Goal: Task Accomplishment & Management: Use online tool/utility

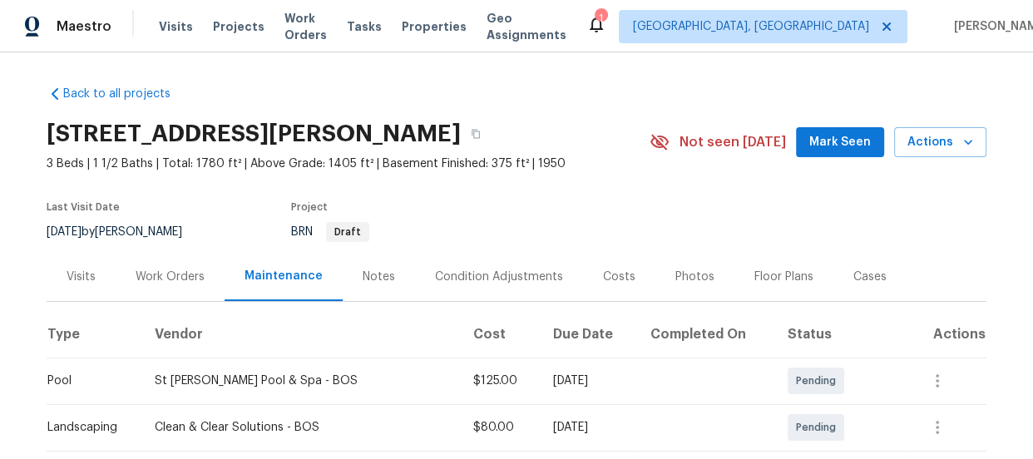
scroll to position [345, 0]
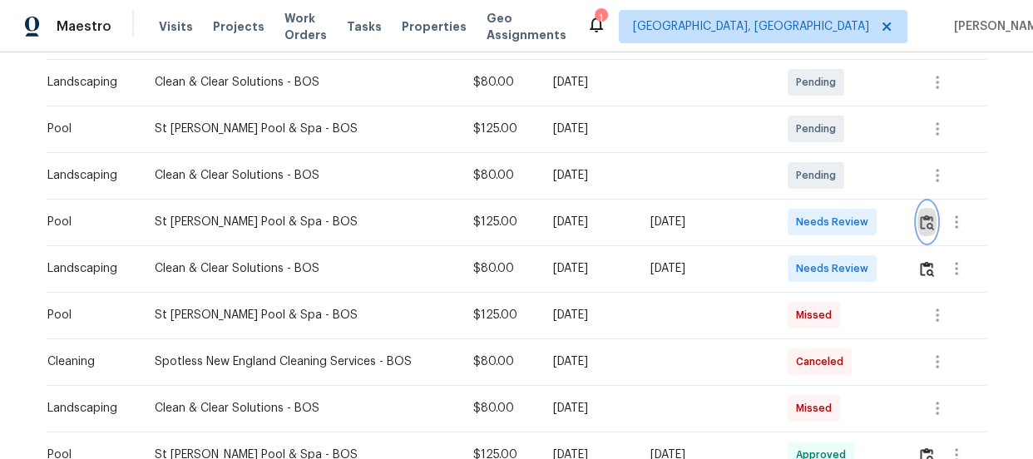
click at [922, 210] on button "button" at bounding box center [926, 222] width 19 height 40
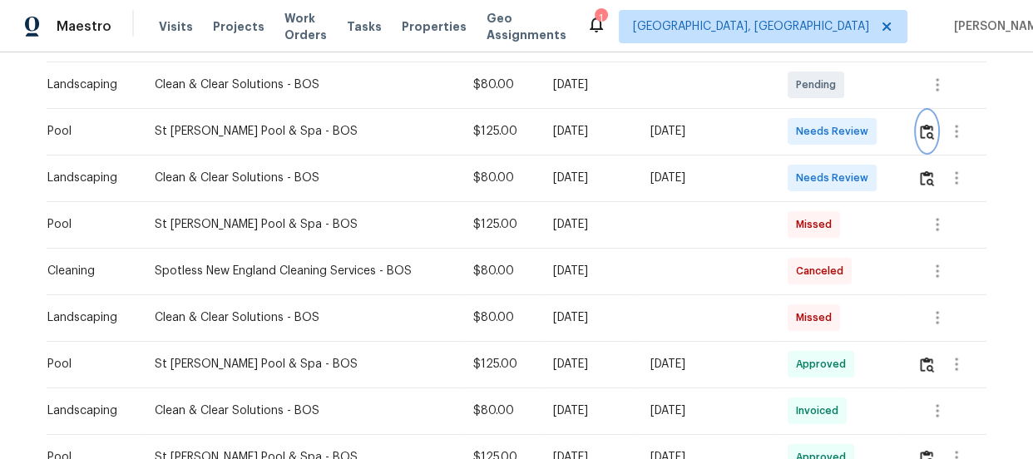
scroll to position [466, 0]
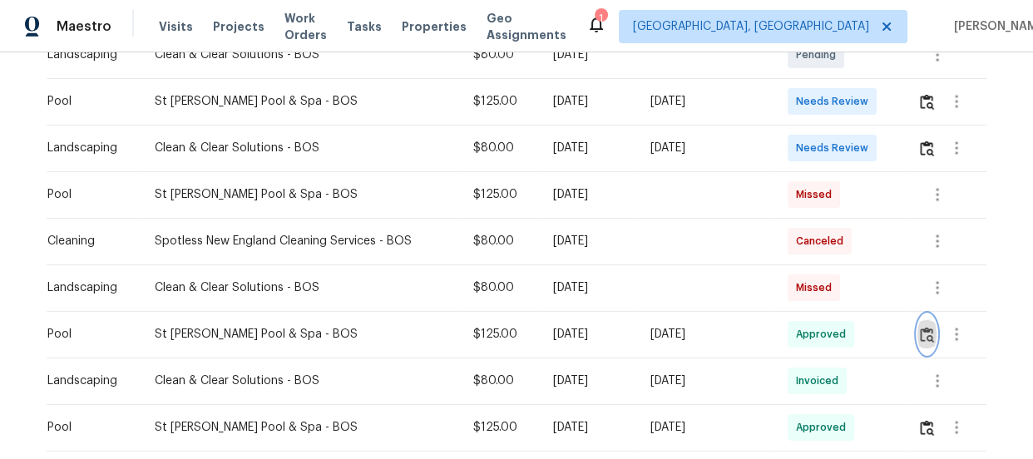
click at [923, 339] on img "button" at bounding box center [927, 335] width 14 height 16
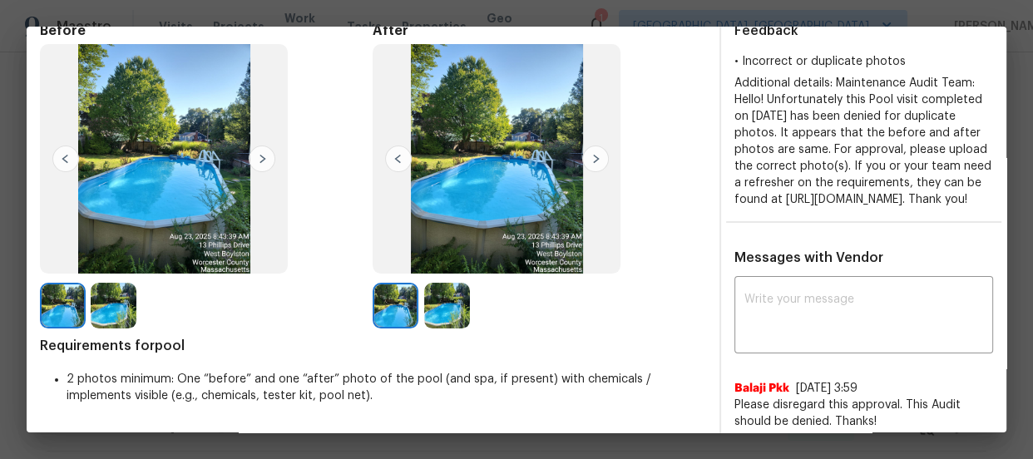
scroll to position [50, 0]
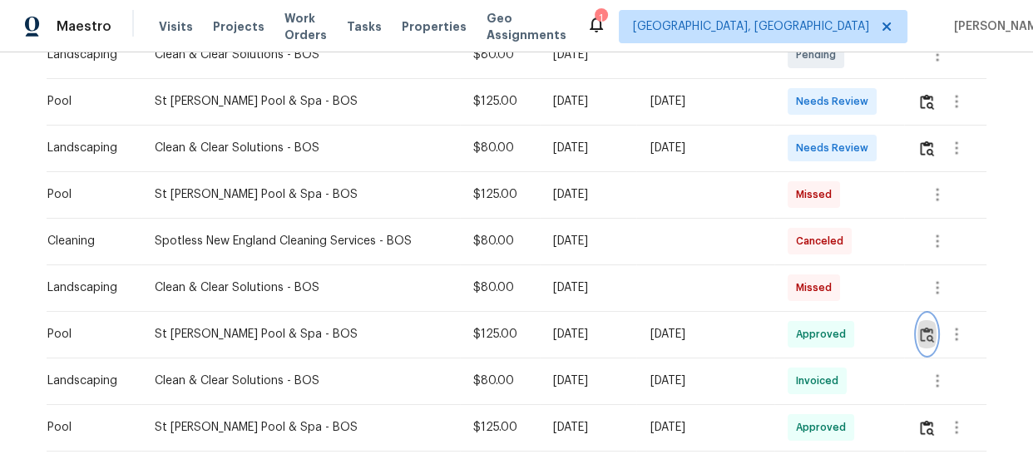
click at [925, 336] on img "button" at bounding box center [927, 335] width 14 height 16
click at [920, 94] on img "button" at bounding box center [927, 102] width 14 height 16
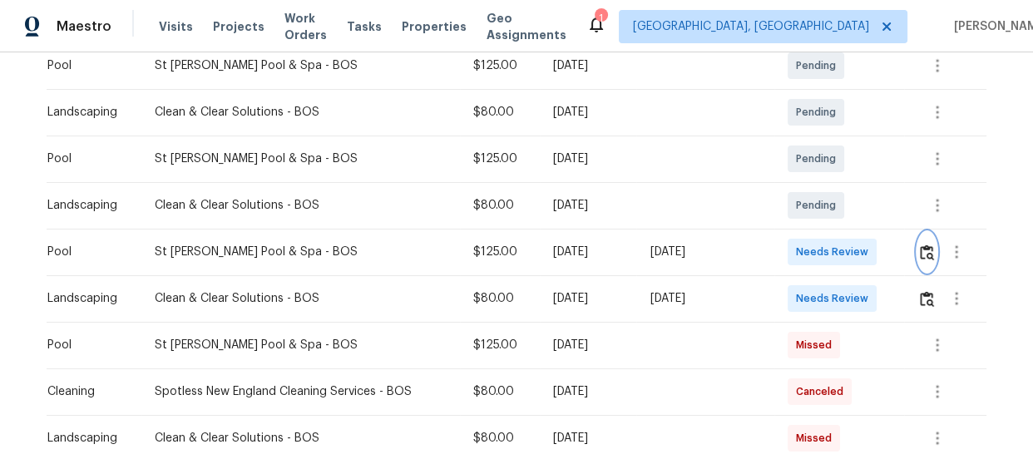
scroll to position [284, 0]
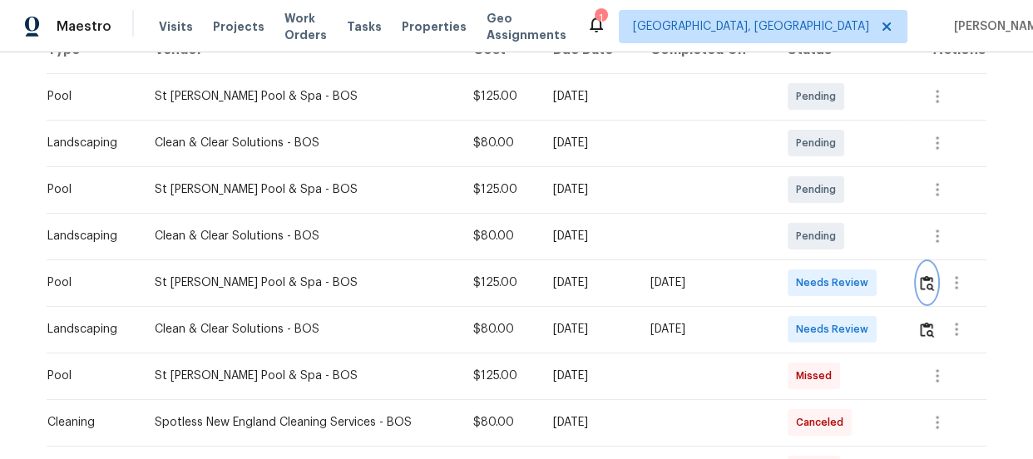
click at [922, 284] on img "button" at bounding box center [927, 283] width 14 height 16
click at [923, 283] on img "button" at bounding box center [927, 283] width 14 height 16
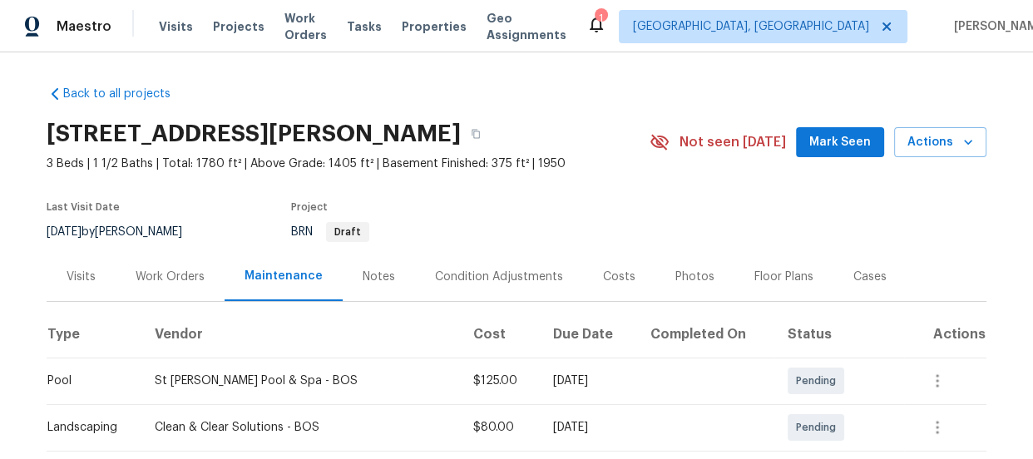
scroll to position [345, 0]
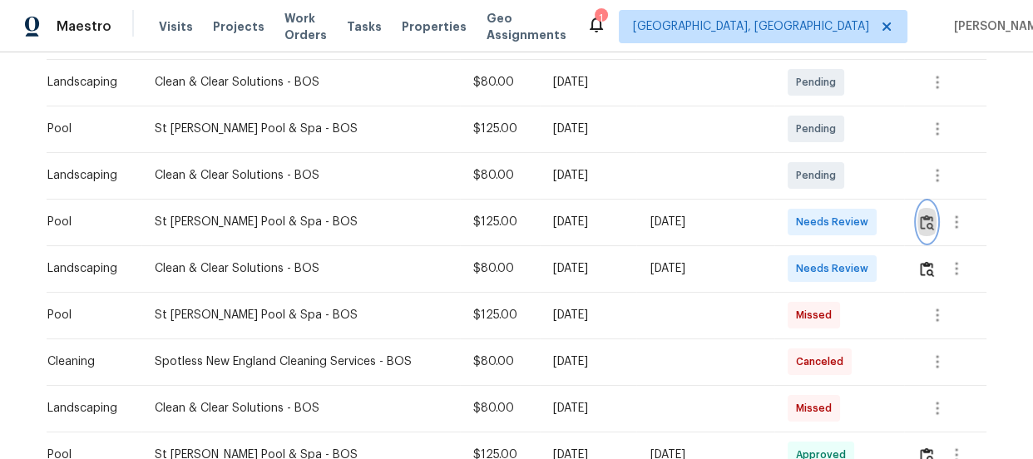
click at [927, 207] on button "button" at bounding box center [926, 222] width 19 height 40
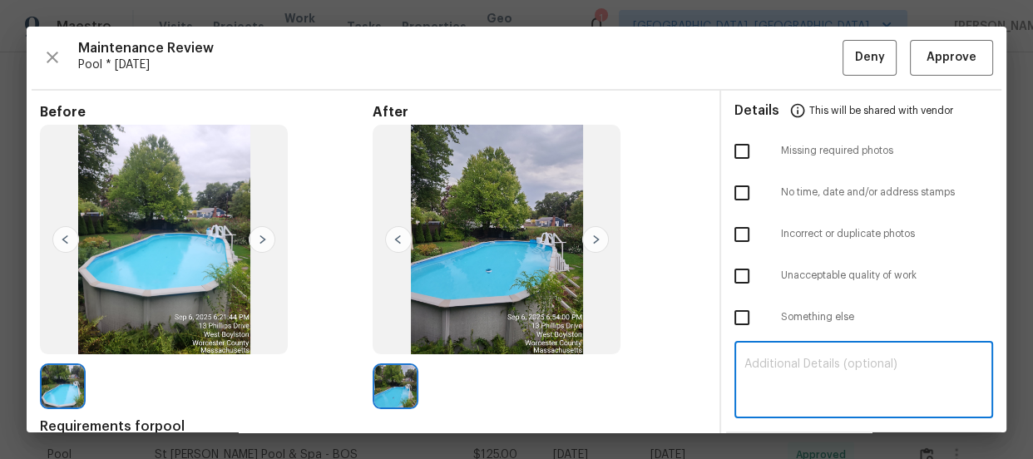
click at [775, 363] on textarea at bounding box center [863, 381] width 239 height 47
paste textarea "Maintenance Audit Team: Hello! Unfortunately, this pool visit completed on 09/0…"
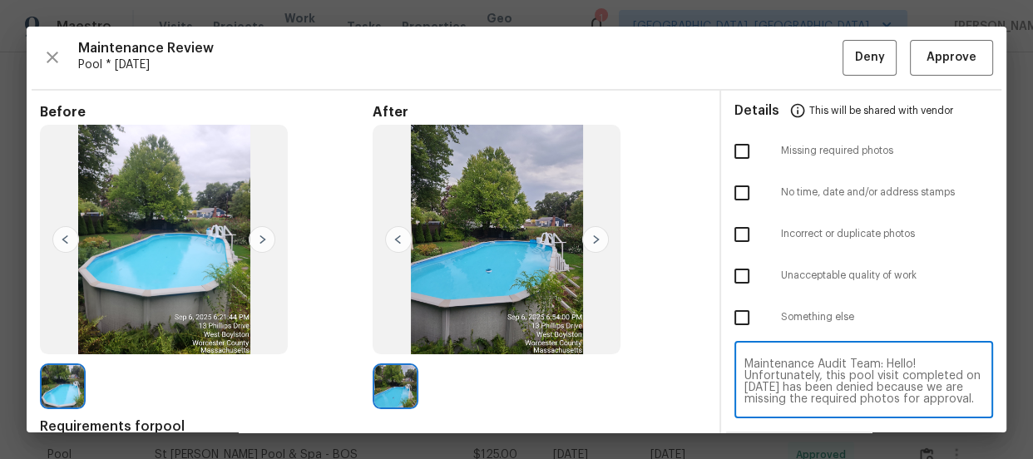
scroll to position [162, 0]
type textarea "Maintenance Audit Team: Hello! Unfortunately, this pool visit completed on 09/0…"
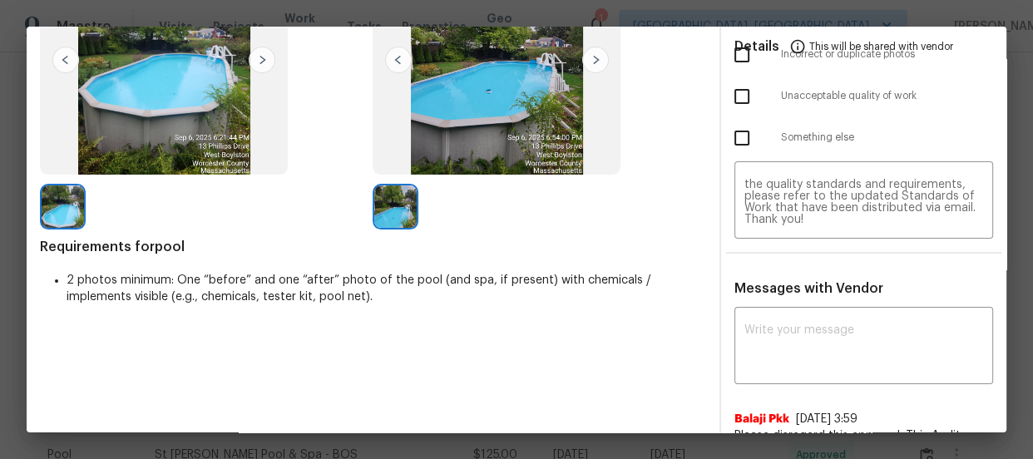
scroll to position [211, 0]
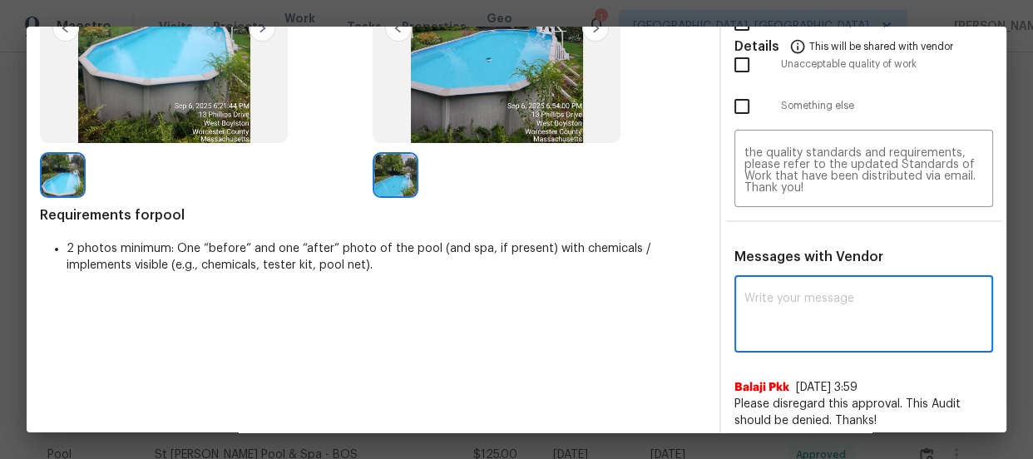
click at [789, 309] on textarea at bounding box center [863, 316] width 239 height 47
paste textarea "Maintenance Audit Team: Hello! Unfortunately, this pool visit completed on 09/0…"
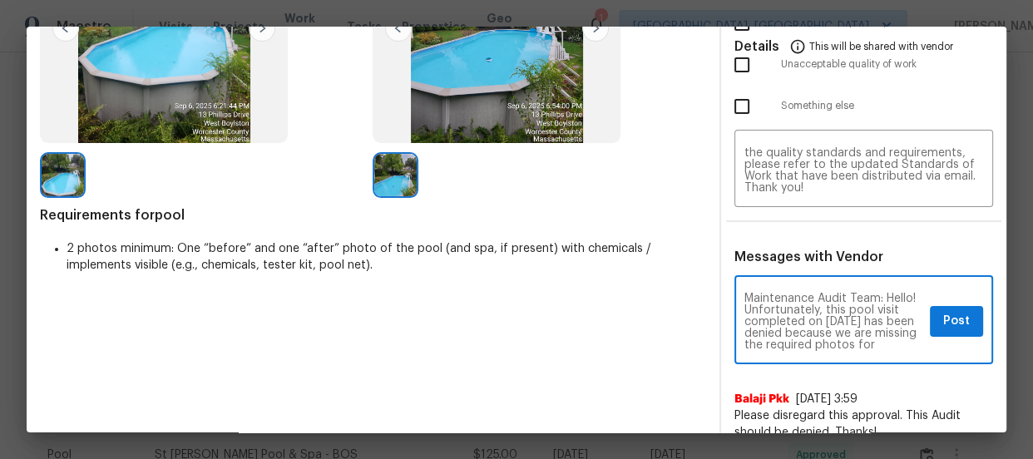
scroll to position [233, 0]
type textarea "Maintenance Audit Team: Hello! Unfortunately, this pool visit completed on 09/0…"
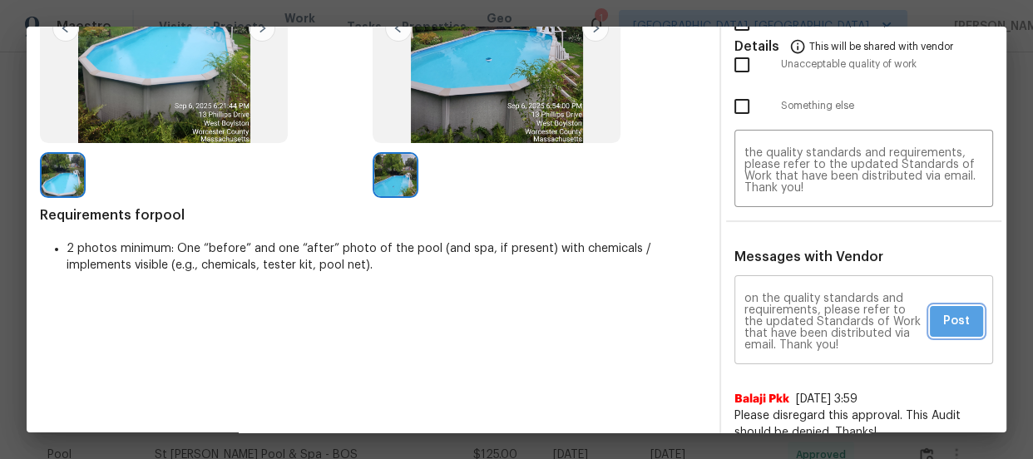
click at [930, 323] on button "Post" at bounding box center [956, 321] width 53 height 31
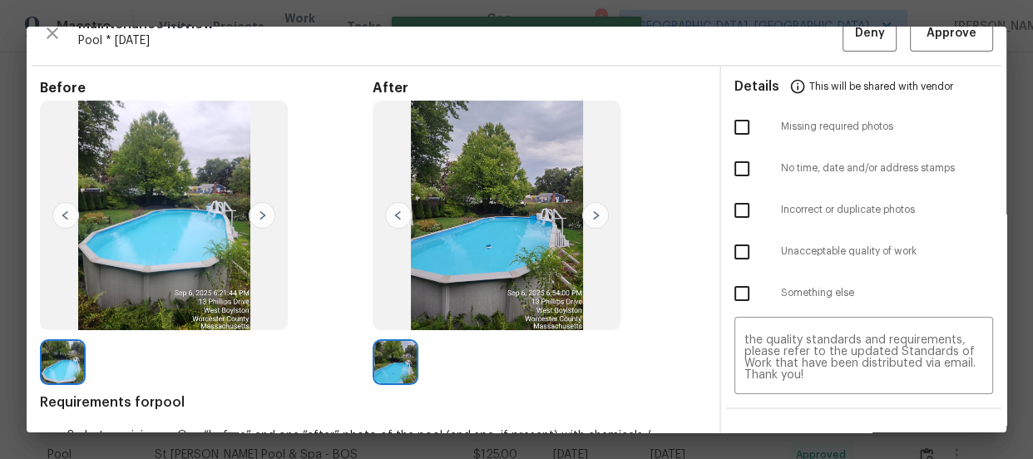
scroll to position [0, 0]
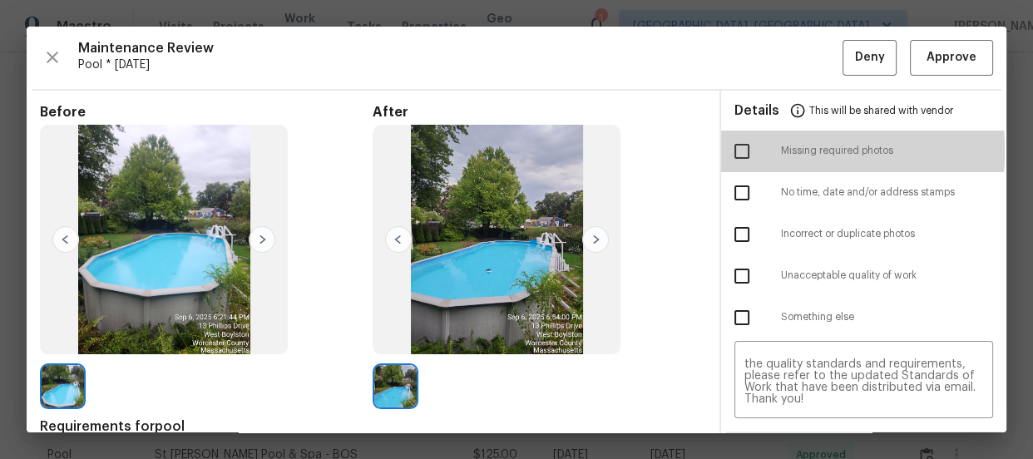
click at [730, 151] on input "checkbox" at bounding box center [741, 151] width 35 height 35
checkbox input "true"
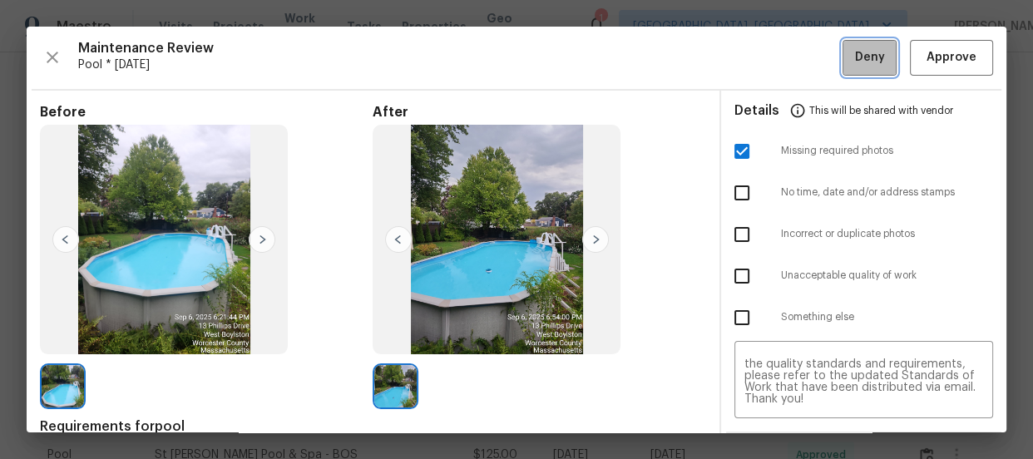
click at [858, 56] on span "Deny" at bounding box center [870, 57] width 30 height 21
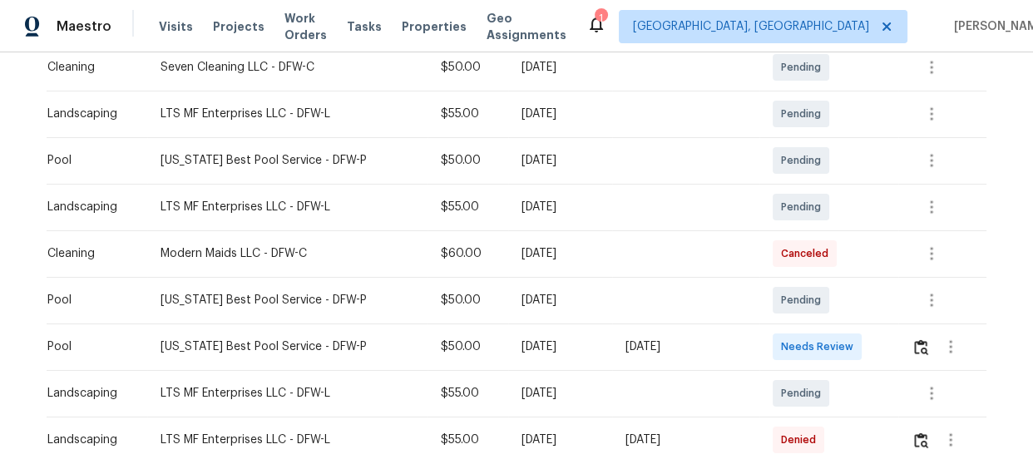
scroll to position [333, 0]
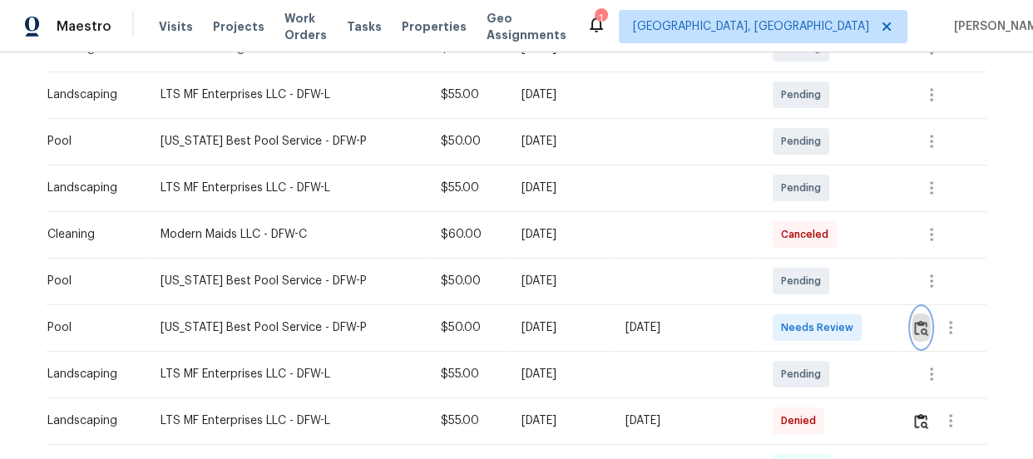
click at [921, 335] on button "button" at bounding box center [921, 328] width 19 height 40
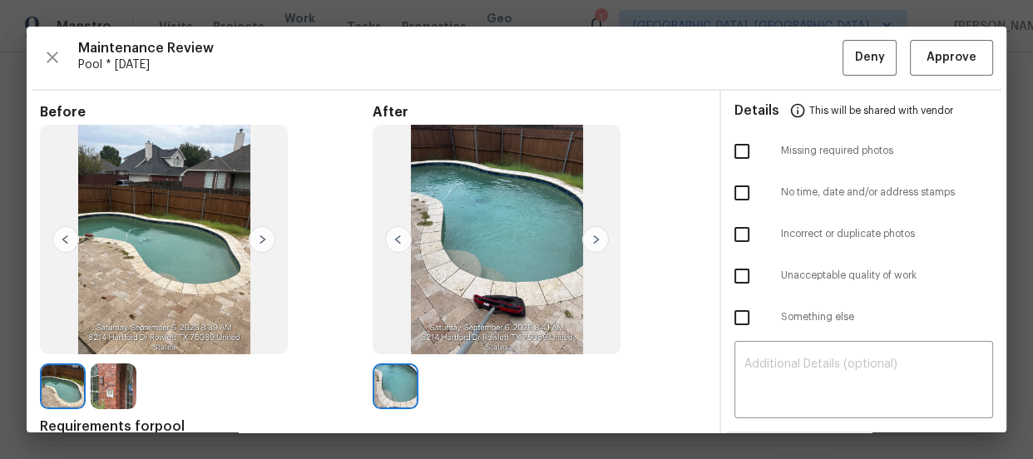
click at [113, 396] on img at bounding box center [114, 386] width 46 height 46
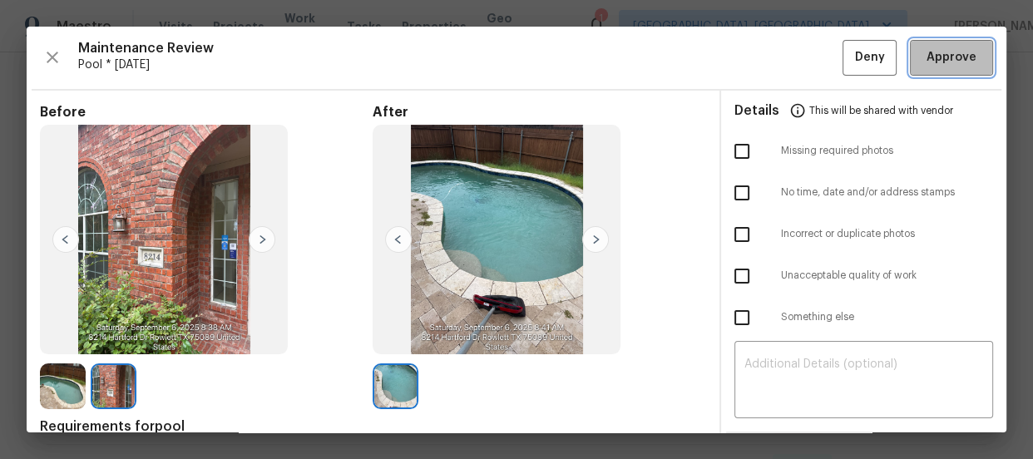
click at [930, 70] on button "Approve" at bounding box center [951, 58] width 83 height 36
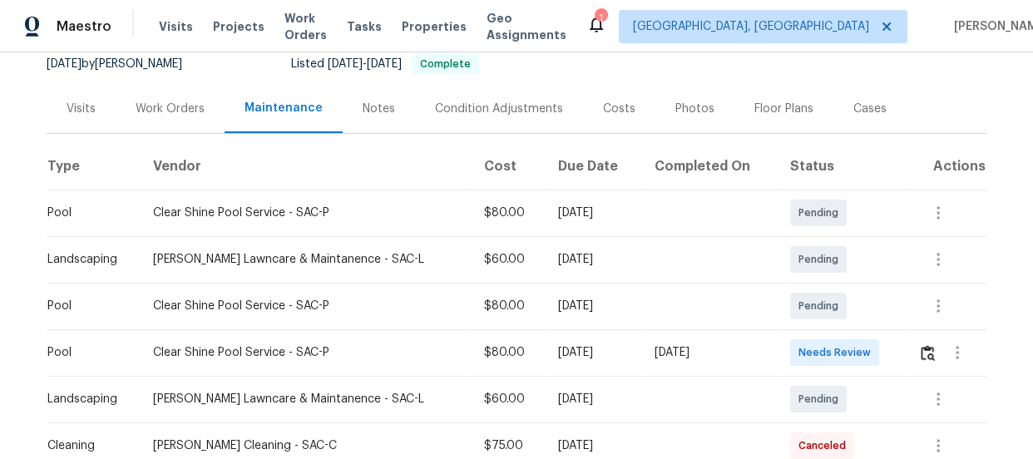
scroll to position [181, 0]
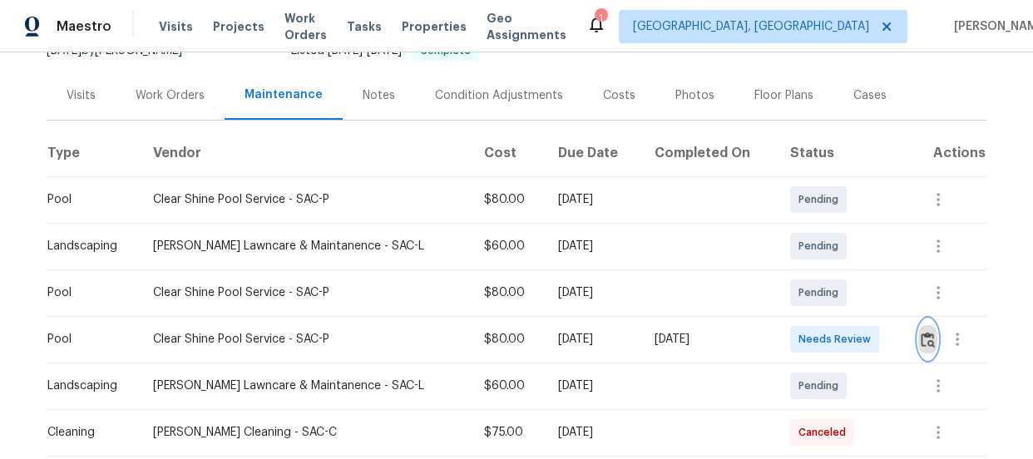
click at [921, 333] on img "button" at bounding box center [928, 340] width 14 height 16
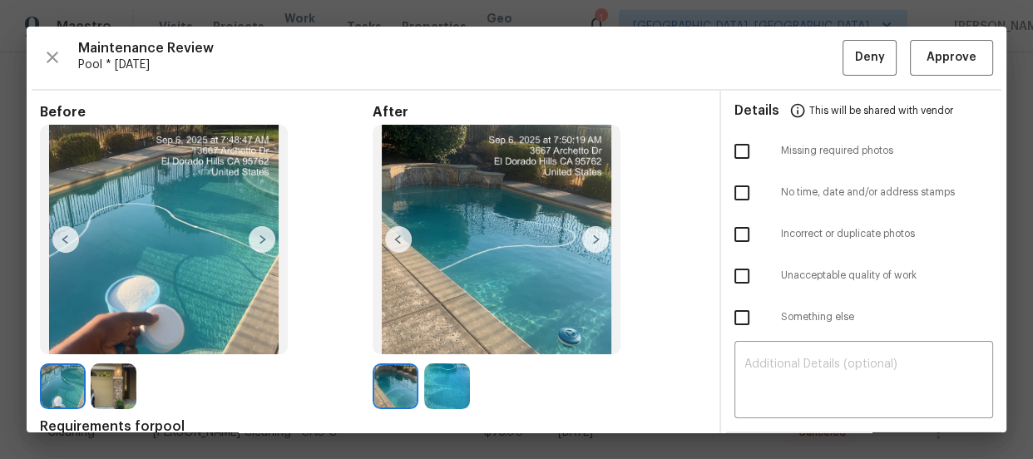
click at [103, 389] on img at bounding box center [114, 386] width 46 height 46
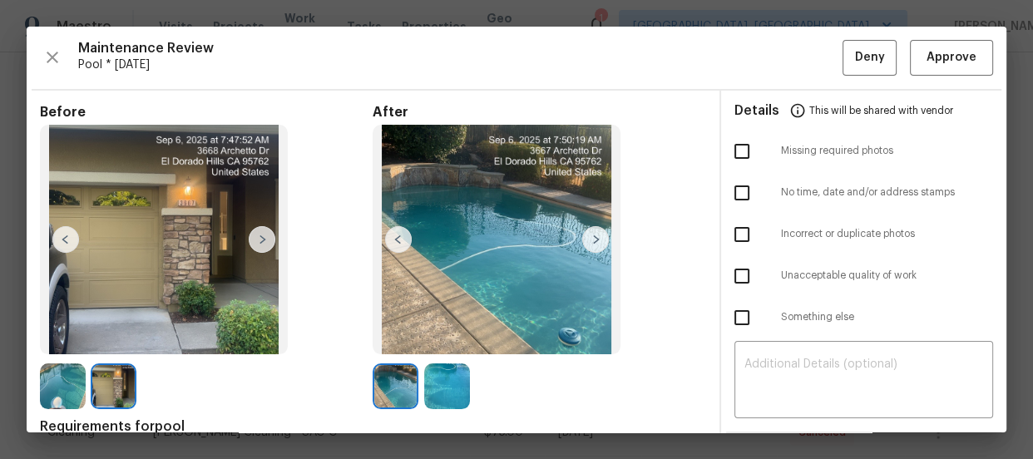
click at [431, 403] on img at bounding box center [447, 386] width 46 height 46
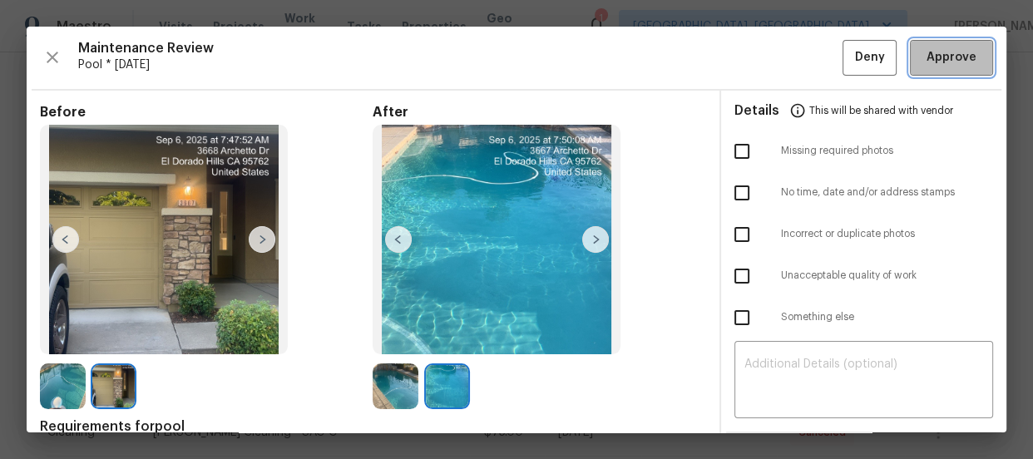
click at [910, 56] on button "Approve" at bounding box center [951, 58] width 83 height 36
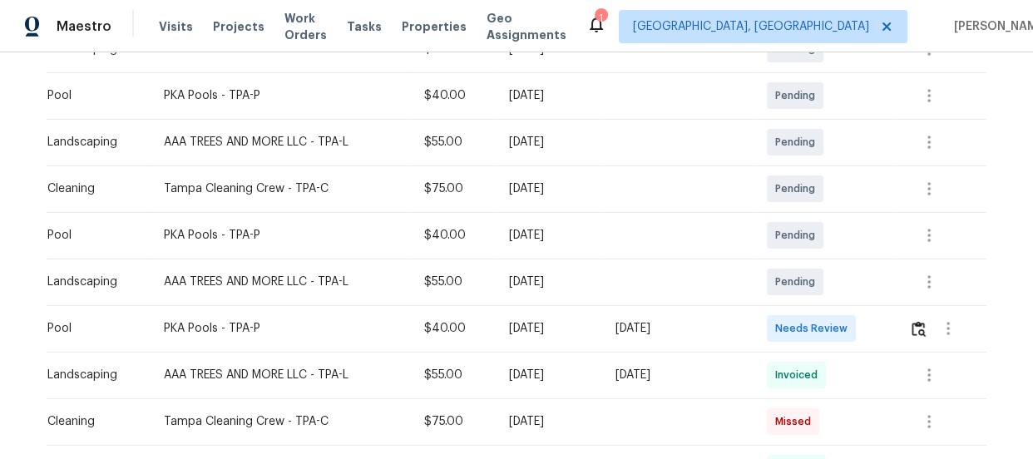
scroll to position [333, 0]
click at [914, 320] on img "button" at bounding box center [919, 328] width 14 height 16
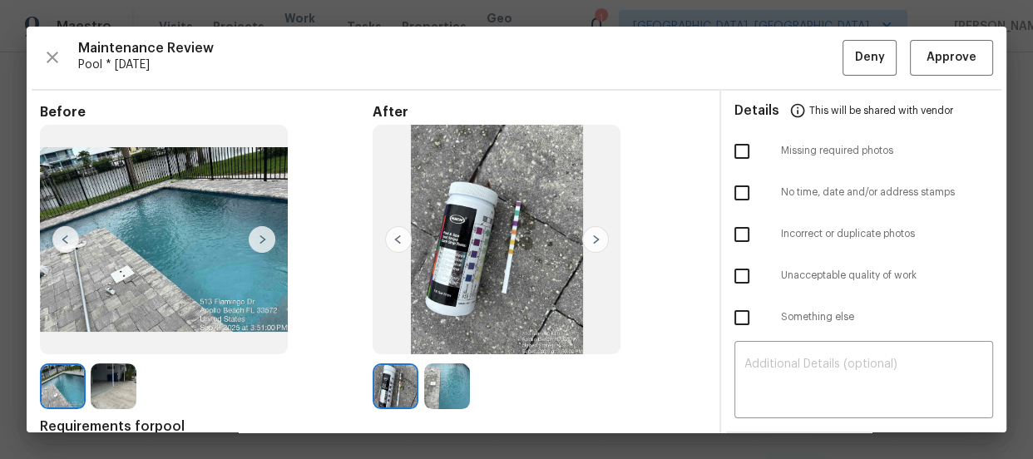
click at [439, 381] on img at bounding box center [447, 386] width 46 height 46
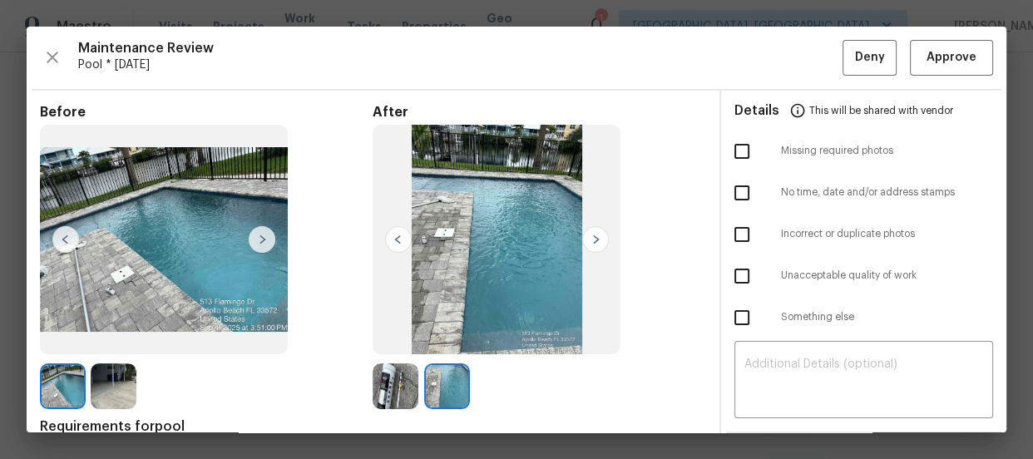
click at [112, 395] on img at bounding box center [114, 386] width 46 height 46
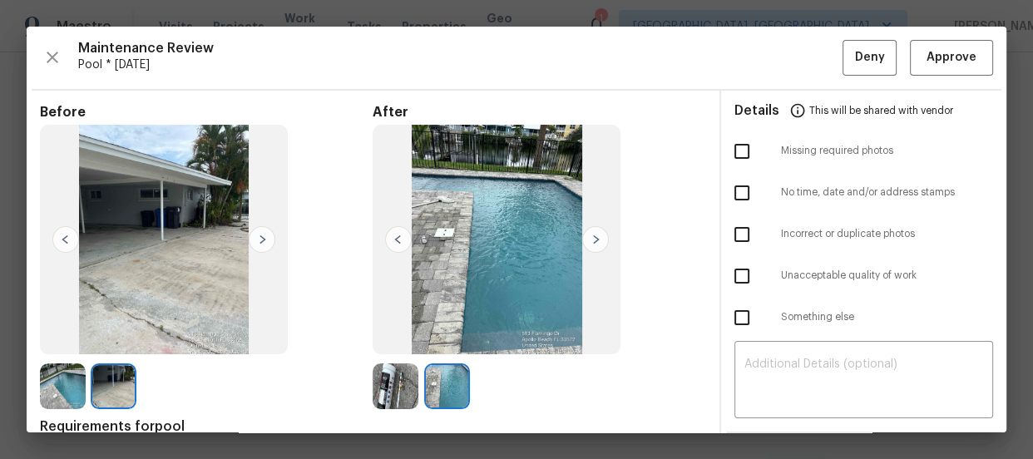
click at [58, 379] on img at bounding box center [63, 386] width 46 height 46
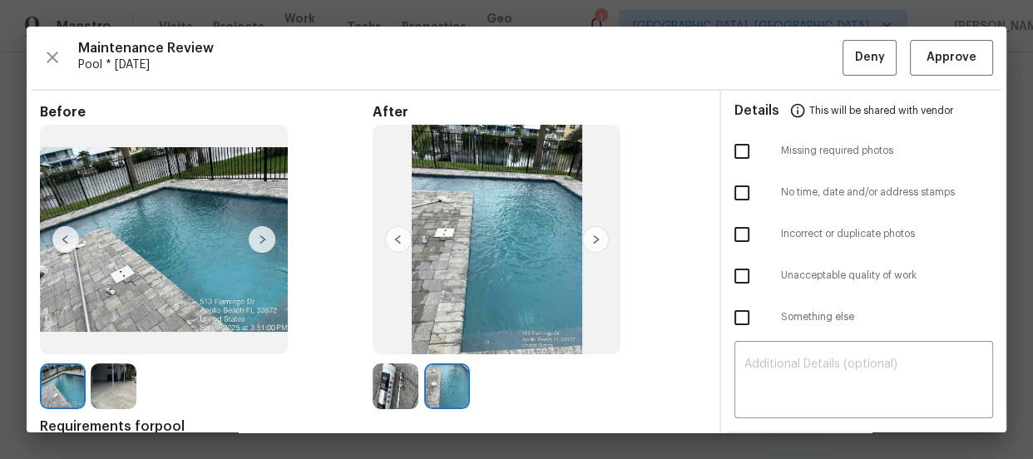
click at [134, 368] on img at bounding box center [114, 386] width 46 height 46
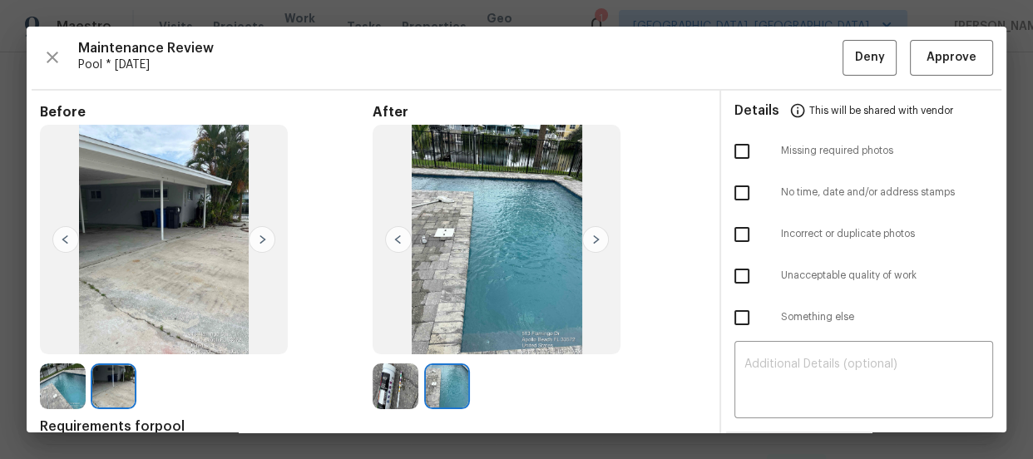
click at [47, 388] on img at bounding box center [63, 386] width 46 height 46
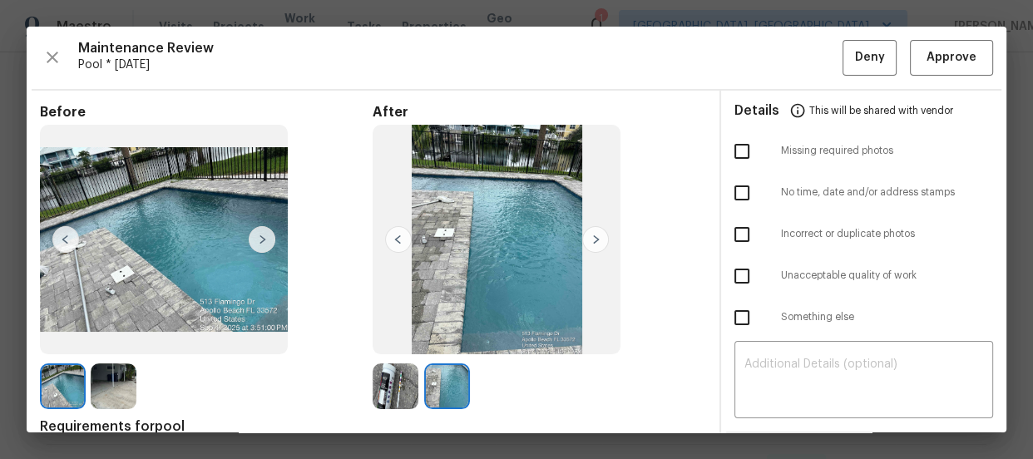
click at [123, 371] on img at bounding box center [114, 386] width 46 height 46
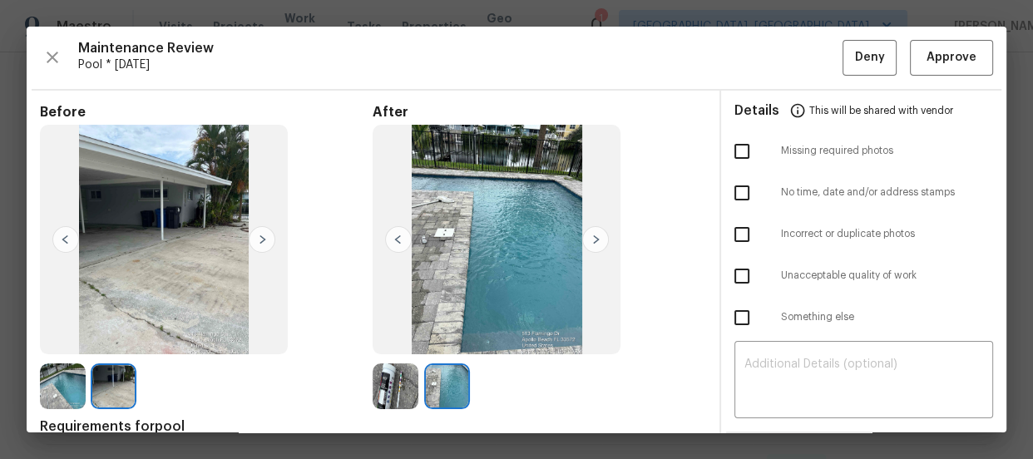
click at [390, 374] on img at bounding box center [396, 386] width 46 height 46
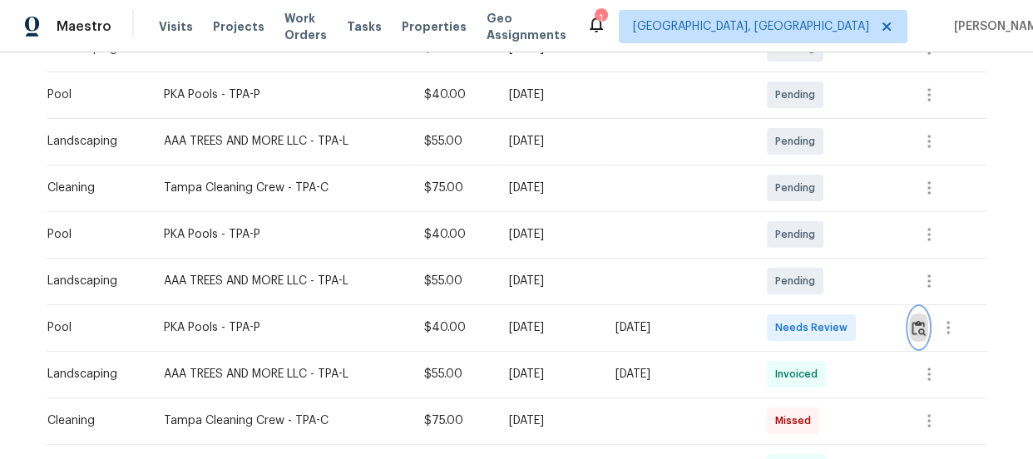
click at [921, 334] on img "button" at bounding box center [919, 328] width 14 height 16
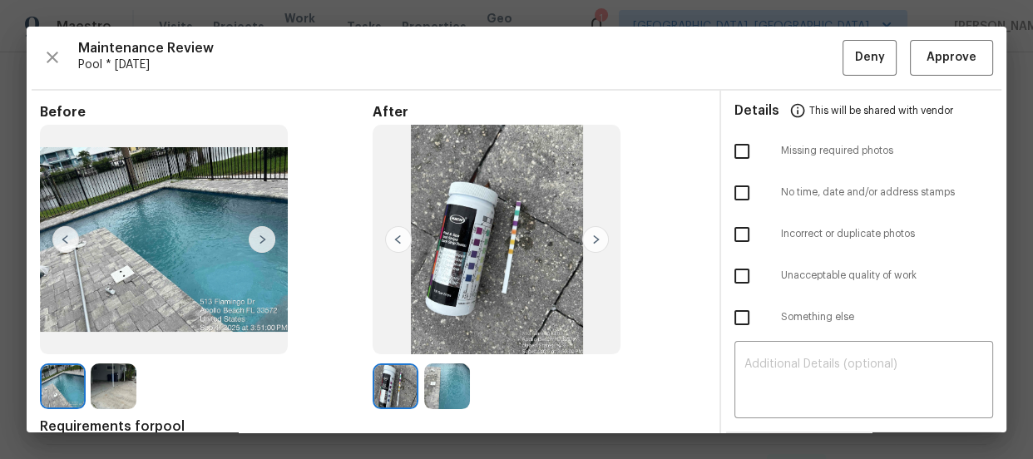
click at [438, 379] on img at bounding box center [447, 386] width 46 height 46
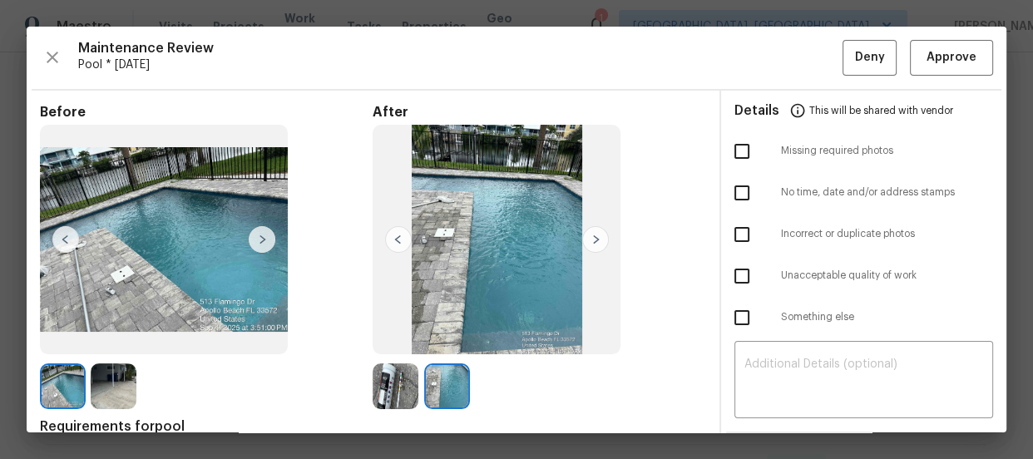
click at [383, 393] on img at bounding box center [396, 386] width 46 height 46
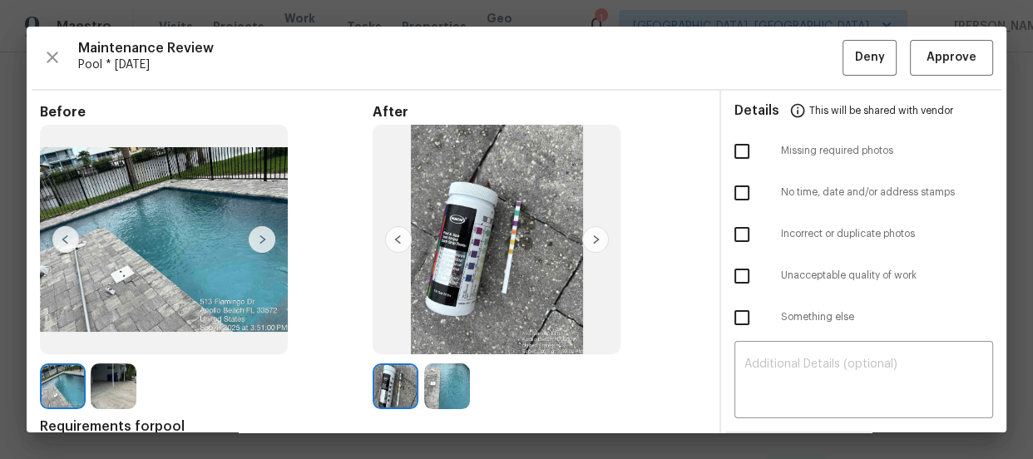
click at [424, 382] on img at bounding box center [447, 386] width 46 height 46
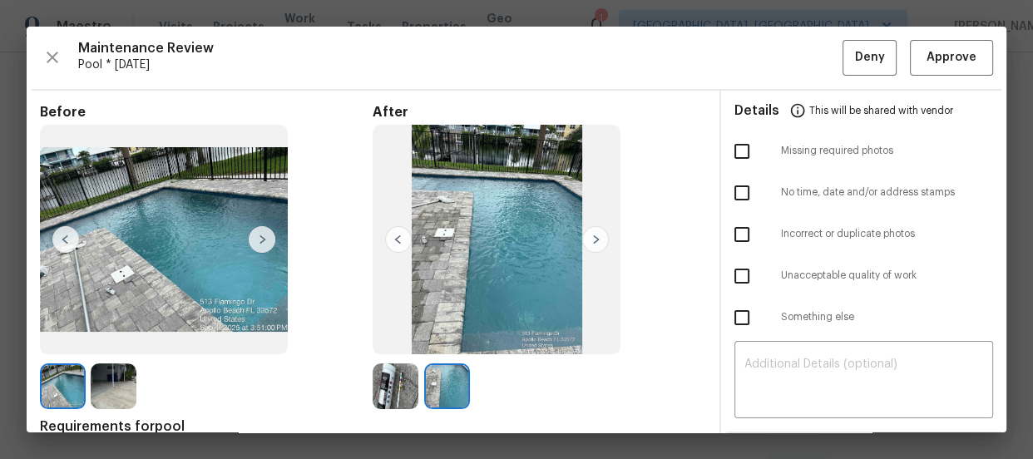
click at [390, 385] on img at bounding box center [396, 386] width 46 height 46
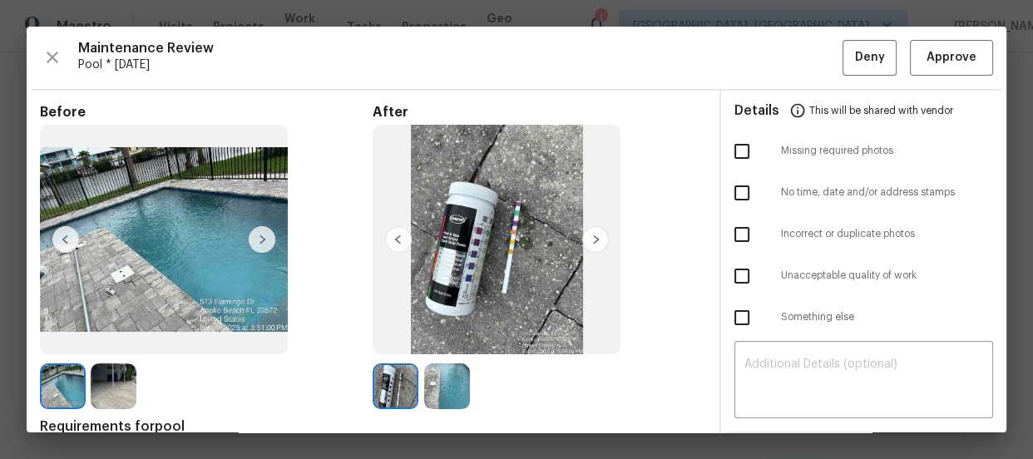
click at [456, 371] on img at bounding box center [447, 386] width 46 height 46
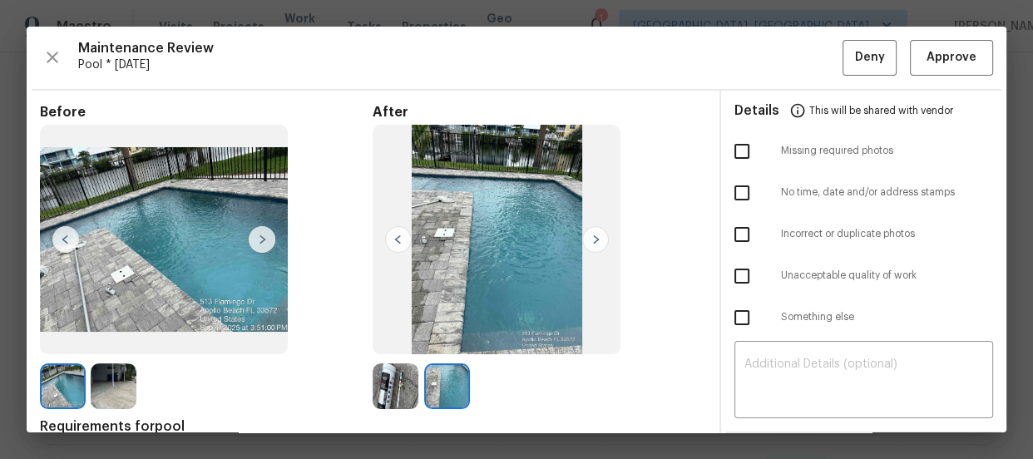
click at [405, 370] on img at bounding box center [396, 386] width 46 height 46
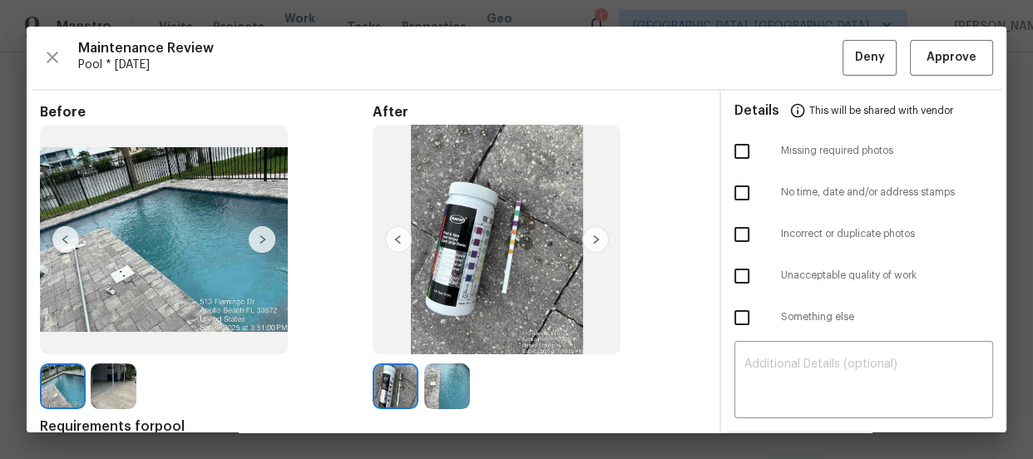
click at [102, 395] on img at bounding box center [114, 386] width 46 height 46
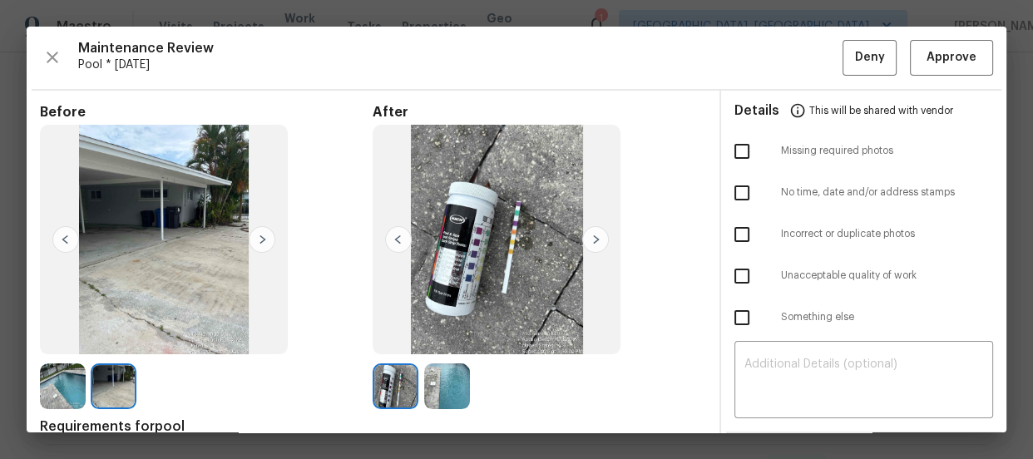
click at [70, 386] on img at bounding box center [63, 386] width 46 height 46
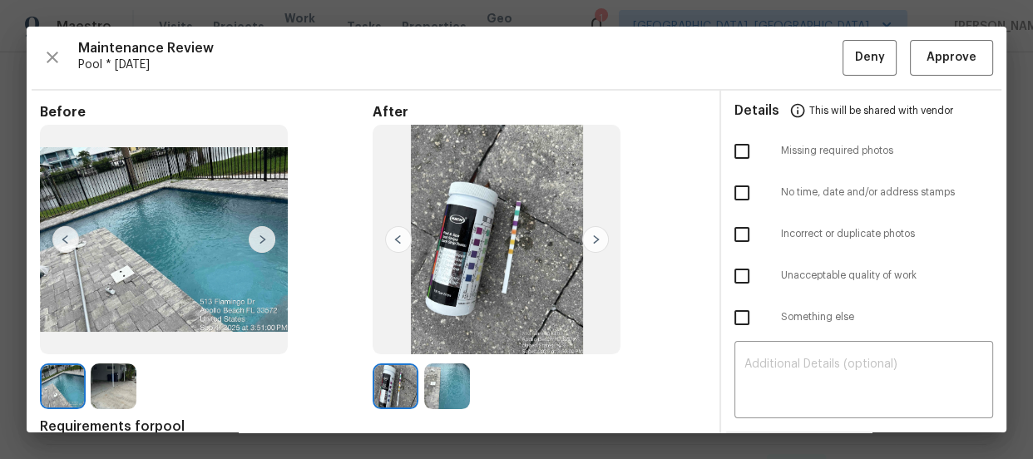
click at [113, 383] on img at bounding box center [114, 386] width 46 height 46
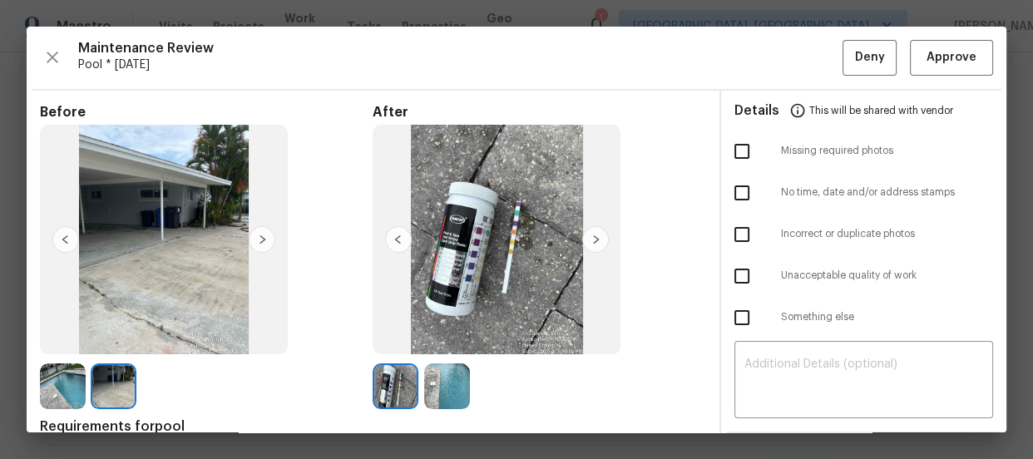
click at [65, 382] on img at bounding box center [63, 386] width 46 height 46
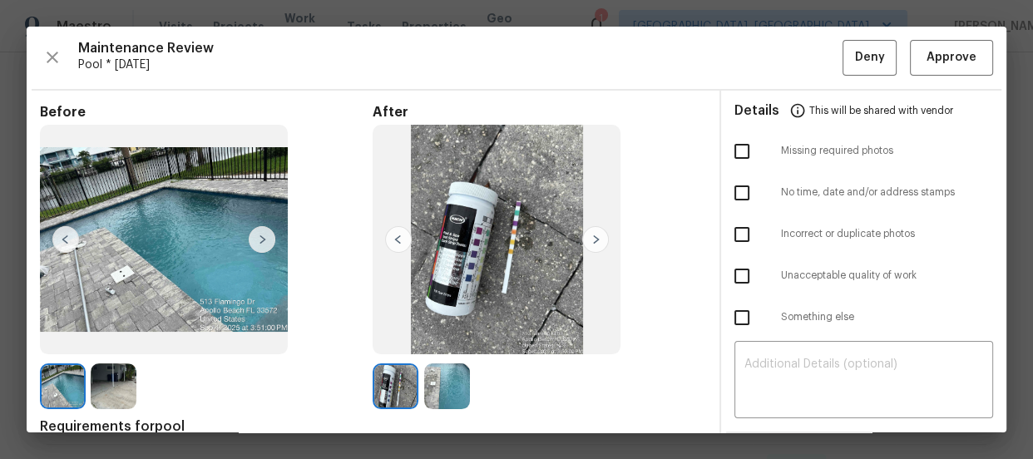
click at [460, 390] on img at bounding box center [447, 386] width 46 height 46
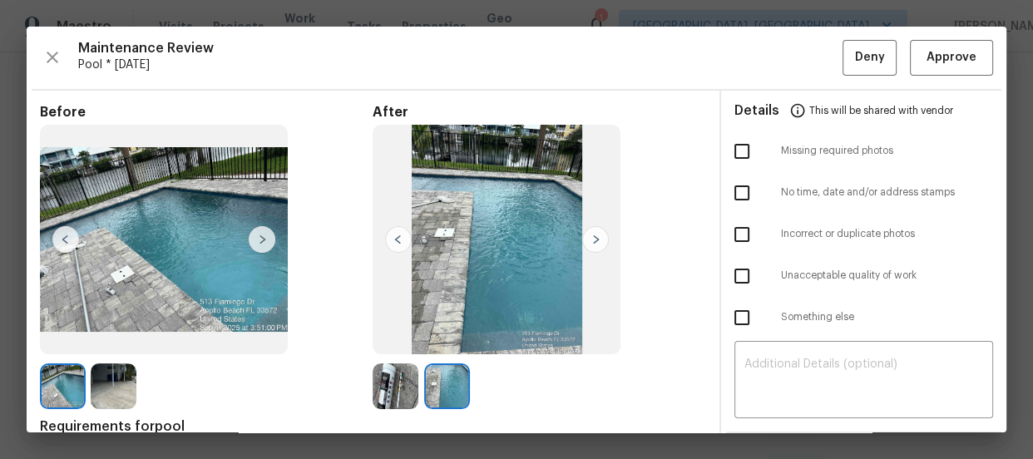
click at [391, 378] on img at bounding box center [396, 386] width 46 height 46
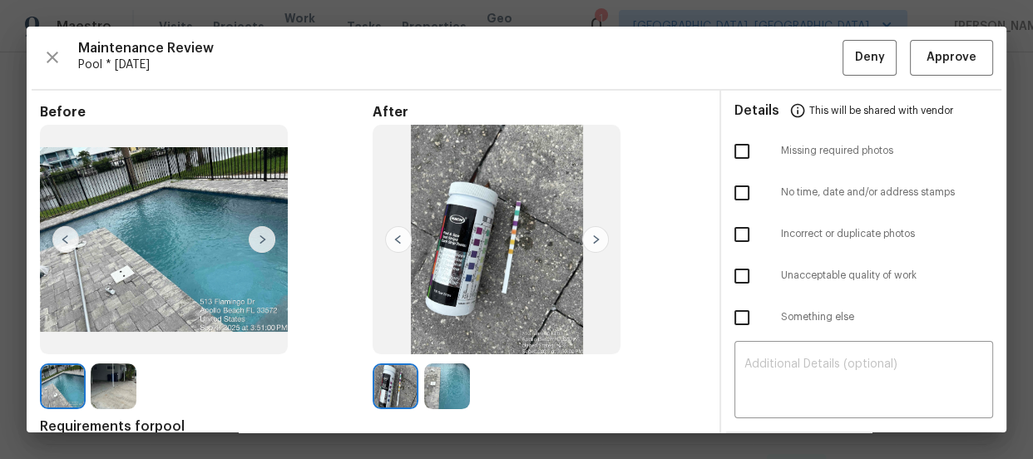
click at [446, 379] on img at bounding box center [447, 386] width 46 height 46
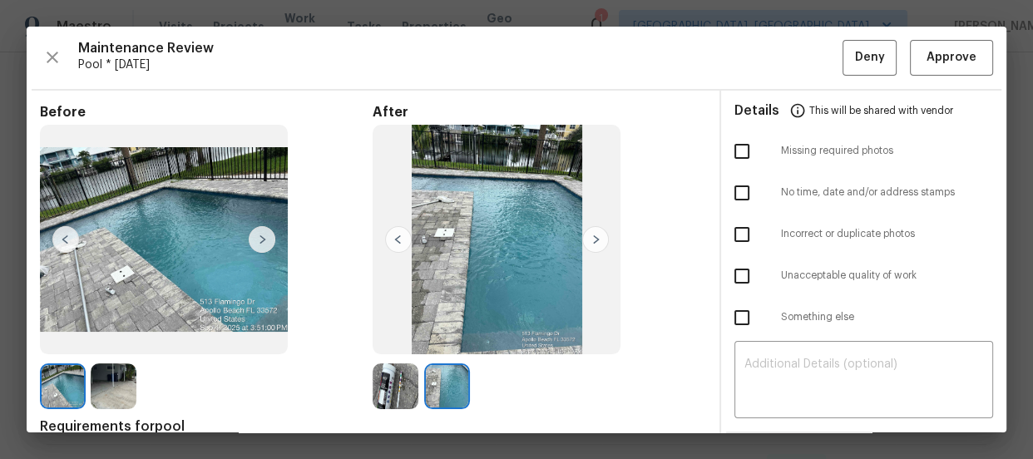
click at [400, 382] on img at bounding box center [396, 386] width 46 height 46
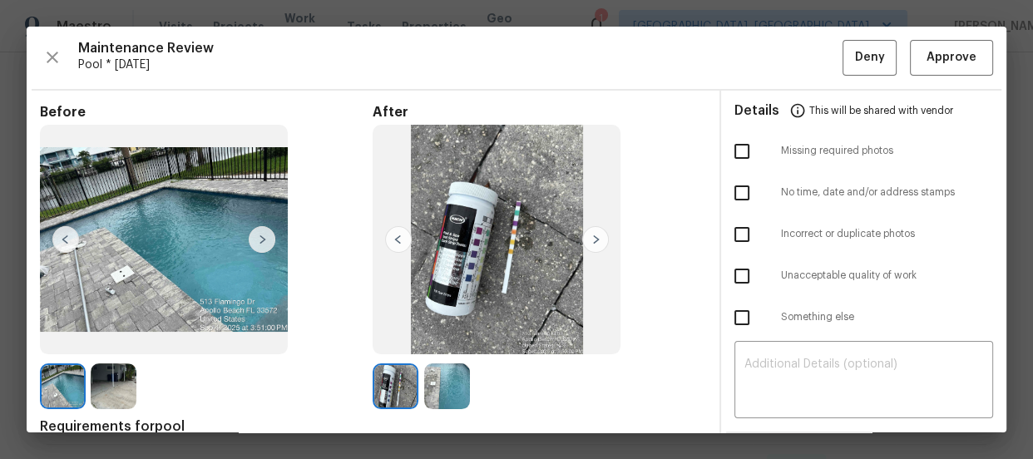
click at [116, 371] on img at bounding box center [114, 386] width 46 height 46
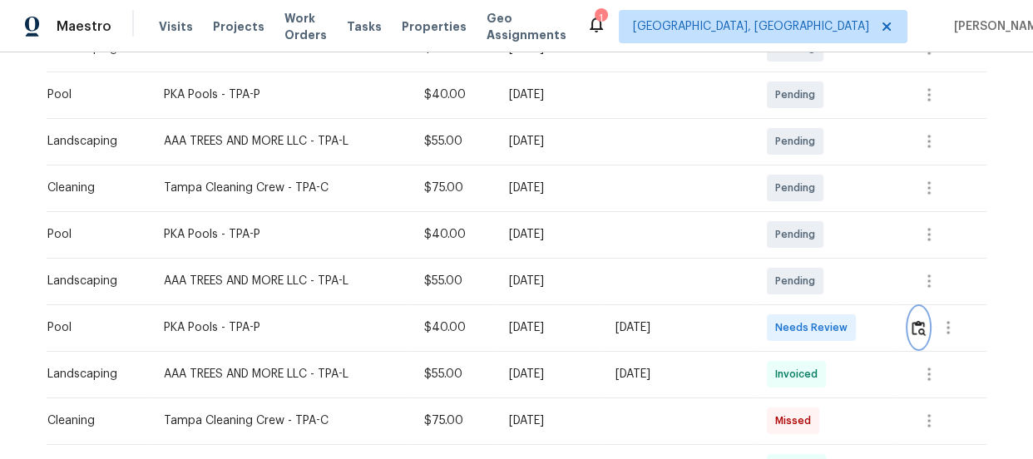
click at [919, 322] on img "button" at bounding box center [919, 328] width 14 height 16
click at [923, 325] on img "button" at bounding box center [919, 328] width 14 height 16
click at [915, 326] on img "button" at bounding box center [919, 328] width 14 height 16
click at [918, 317] on button "button" at bounding box center [918, 328] width 19 height 40
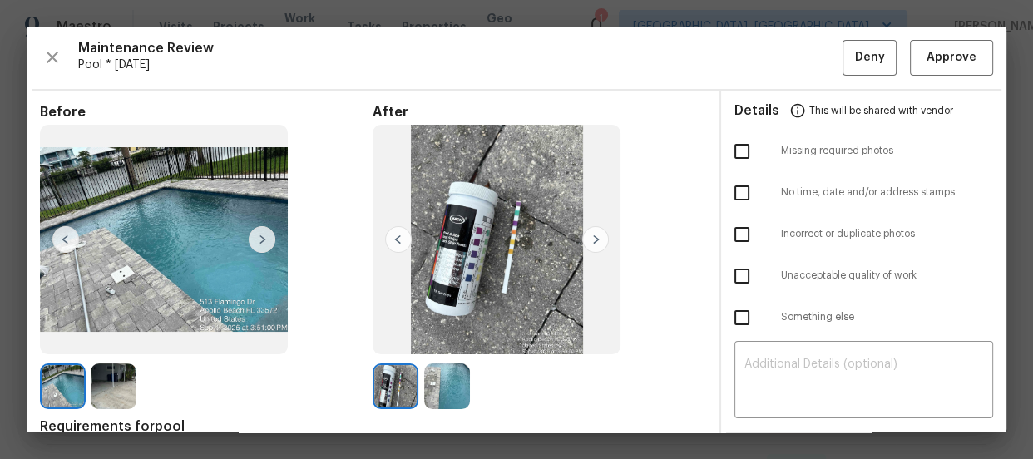
click at [435, 382] on img at bounding box center [447, 386] width 46 height 46
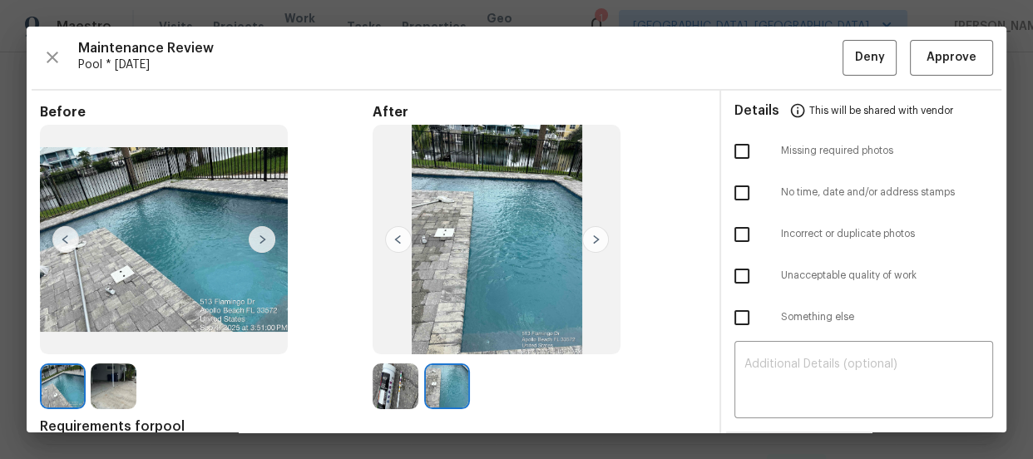
click at [390, 384] on img at bounding box center [396, 386] width 46 height 46
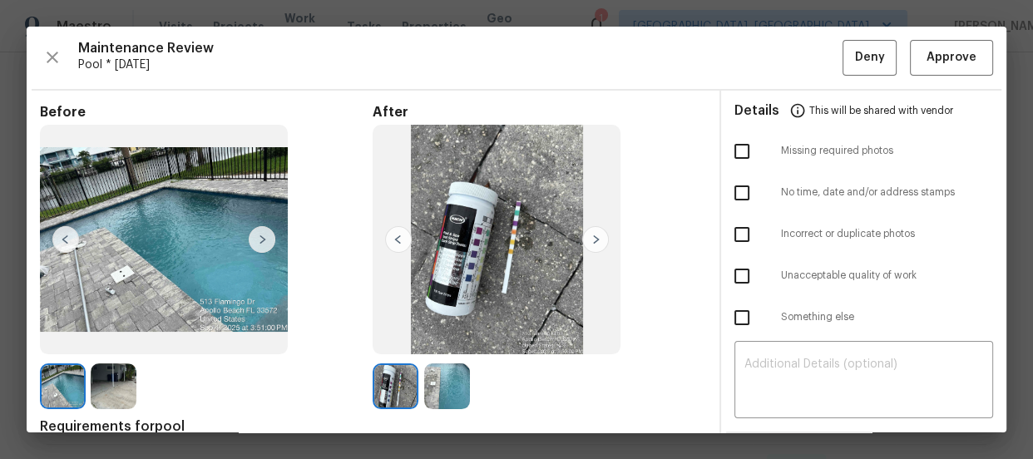
click at [441, 384] on img at bounding box center [447, 386] width 46 height 46
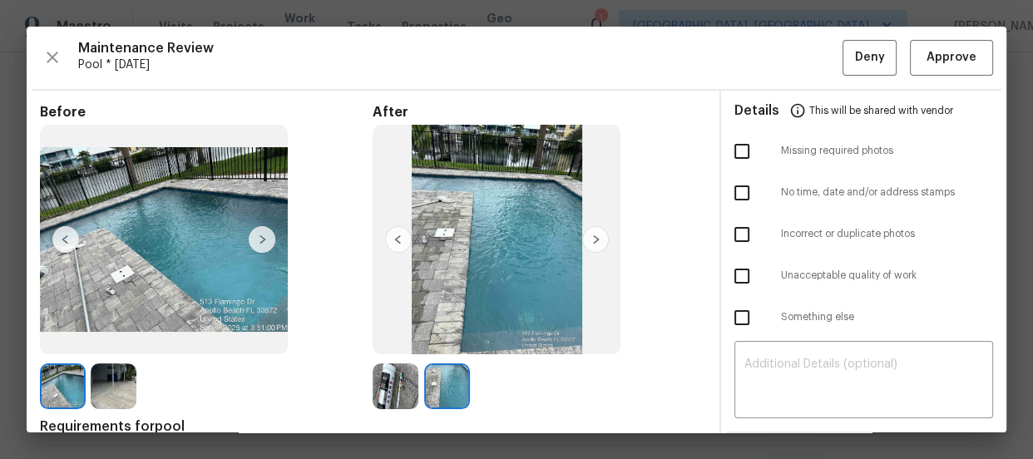
click at [121, 382] on img at bounding box center [114, 386] width 46 height 46
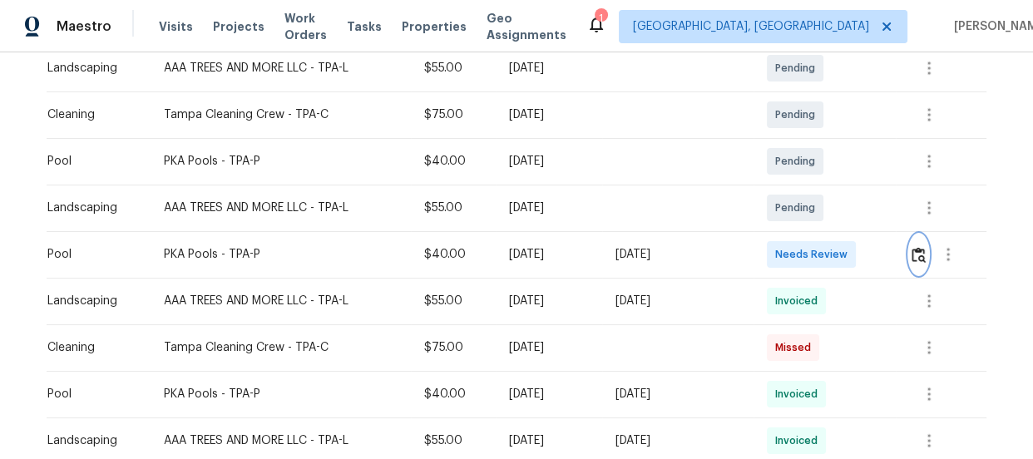
scroll to position [423, 0]
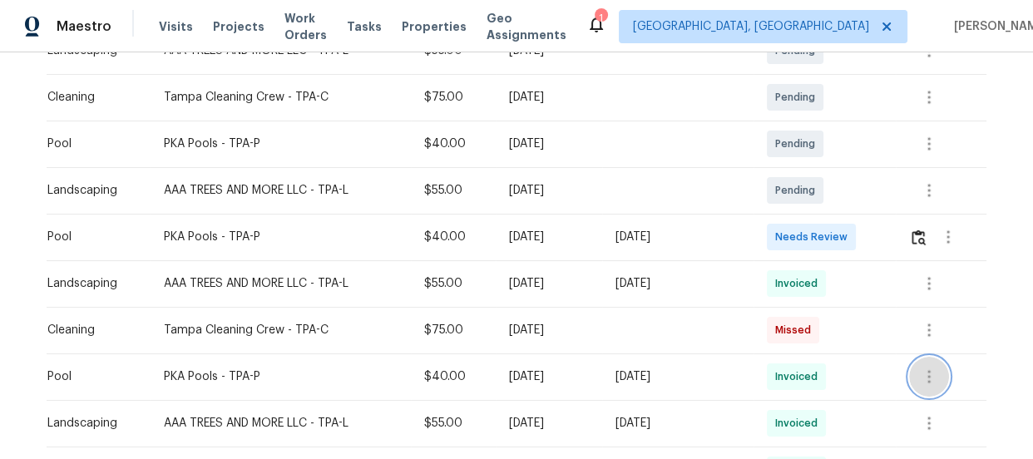
click at [931, 378] on icon "button" at bounding box center [929, 377] width 20 height 20
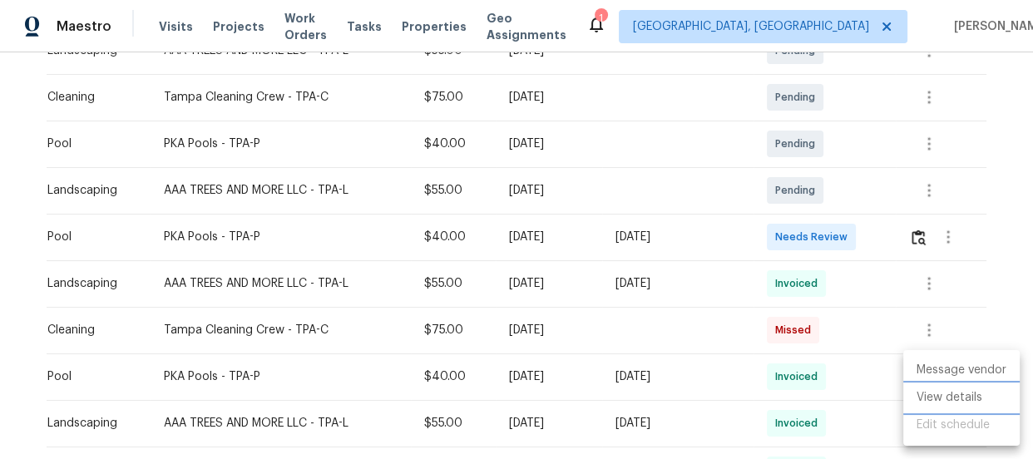
click at [947, 397] on li "View details" at bounding box center [961, 397] width 116 height 27
click at [956, 255] on div at bounding box center [516, 229] width 1033 height 459
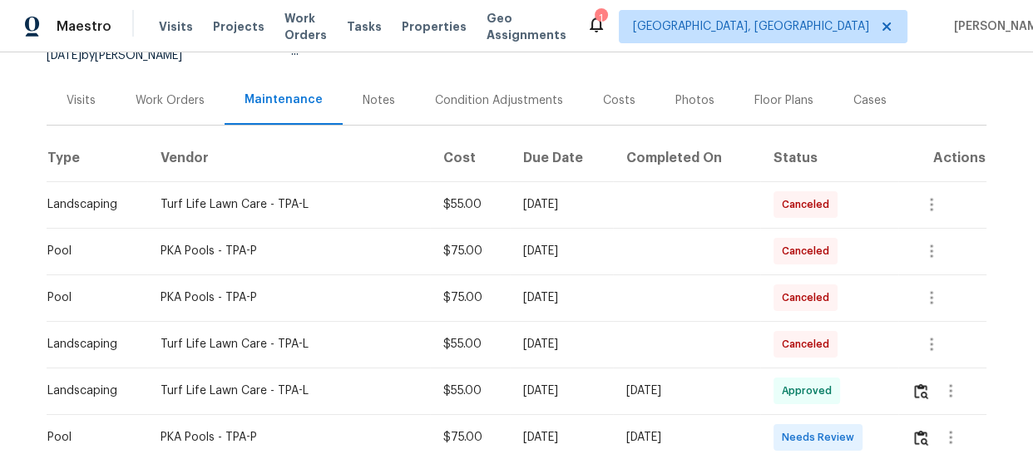
scroll to position [211, 0]
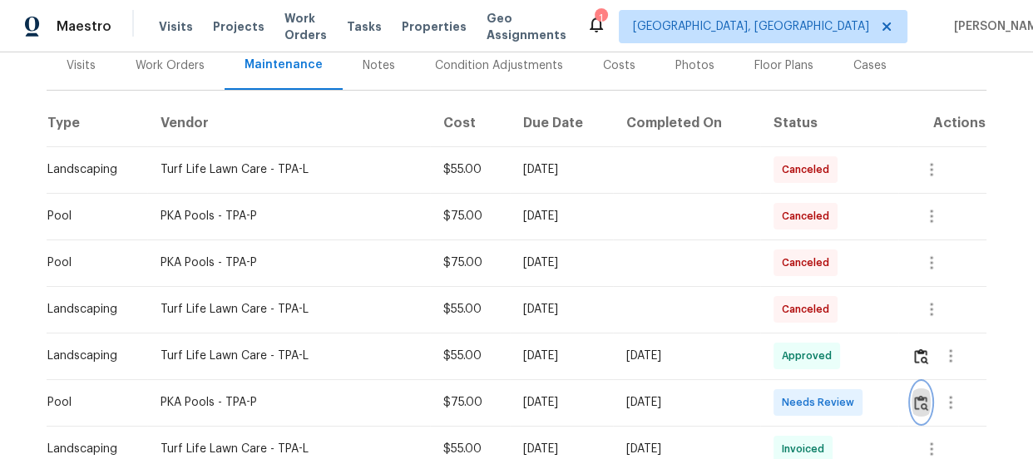
click at [922, 400] on img "button" at bounding box center [921, 403] width 14 height 16
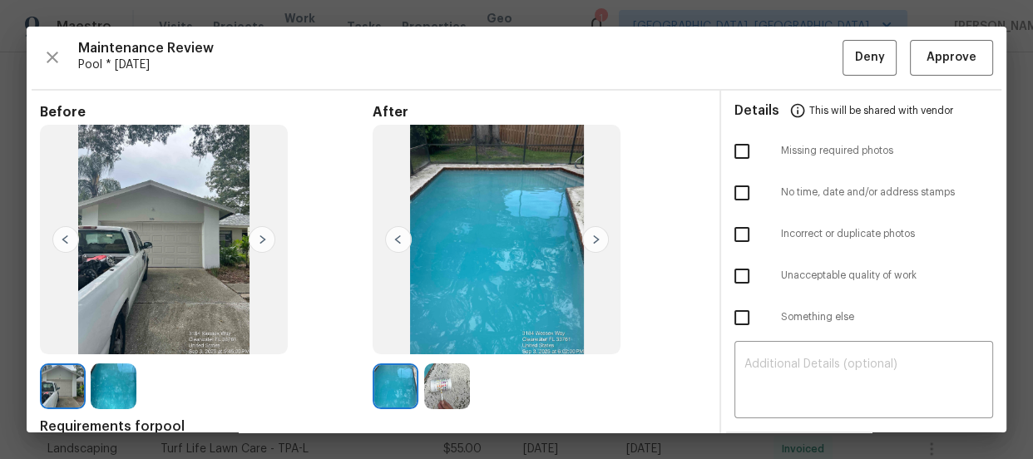
click at [118, 389] on img at bounding box center [114, 386] width 46 height 46
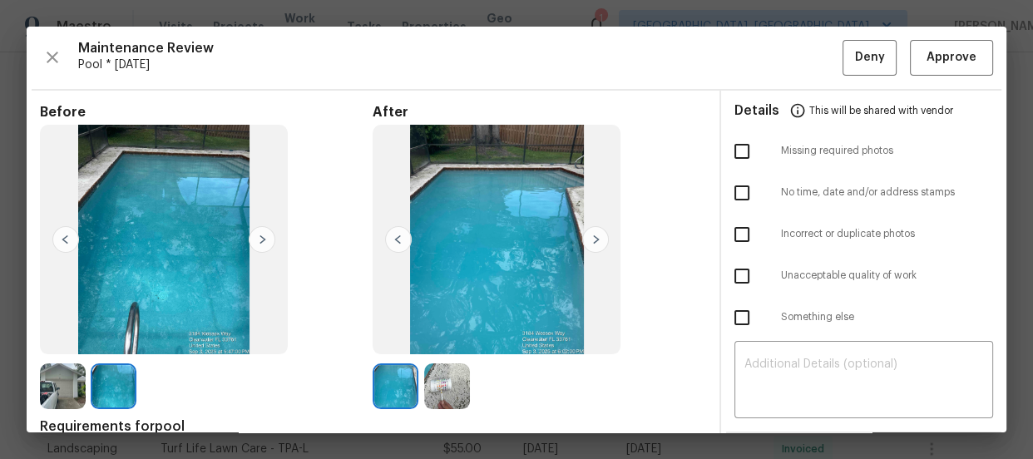
click at [53, 393] on img at bounding box center [63, 386] width 46 height 46
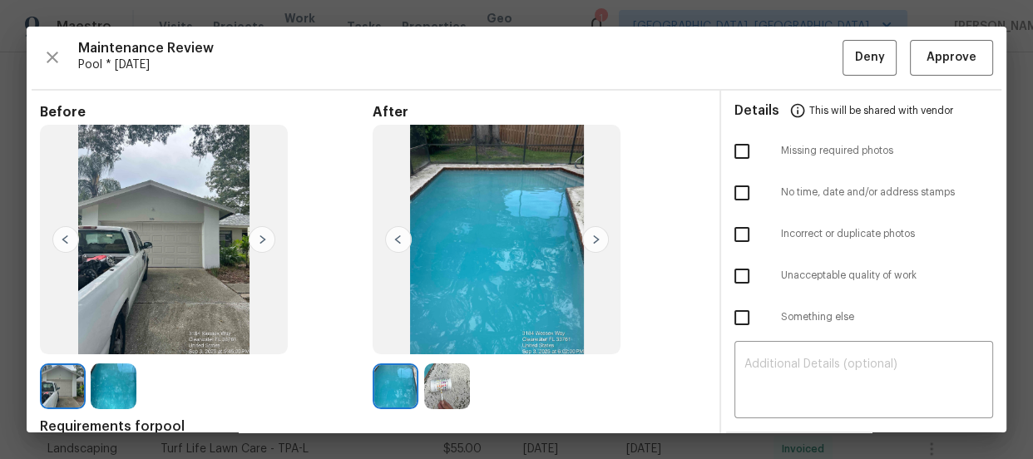
click at [132, 392] on img at bounding box center [114, 386] width 46 height 46
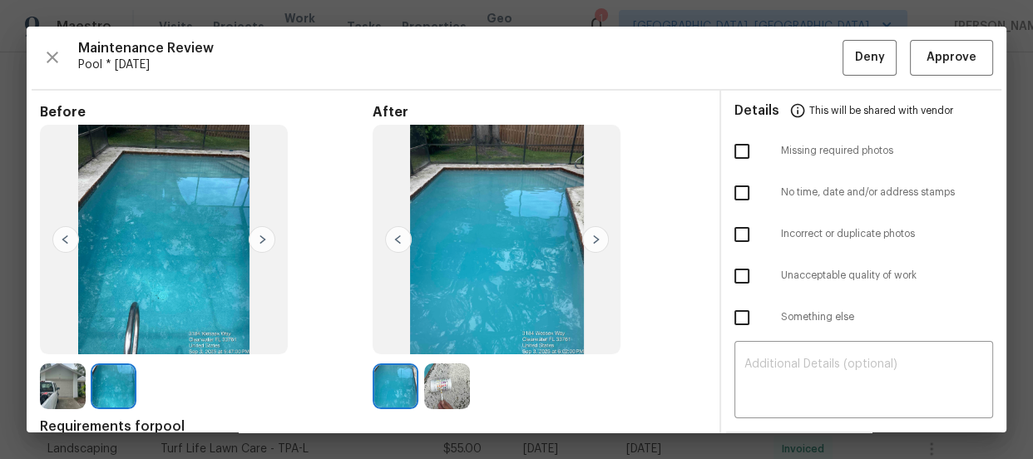
click at [441, 385] on img at bounding box center [447, 386] width 46 height 46
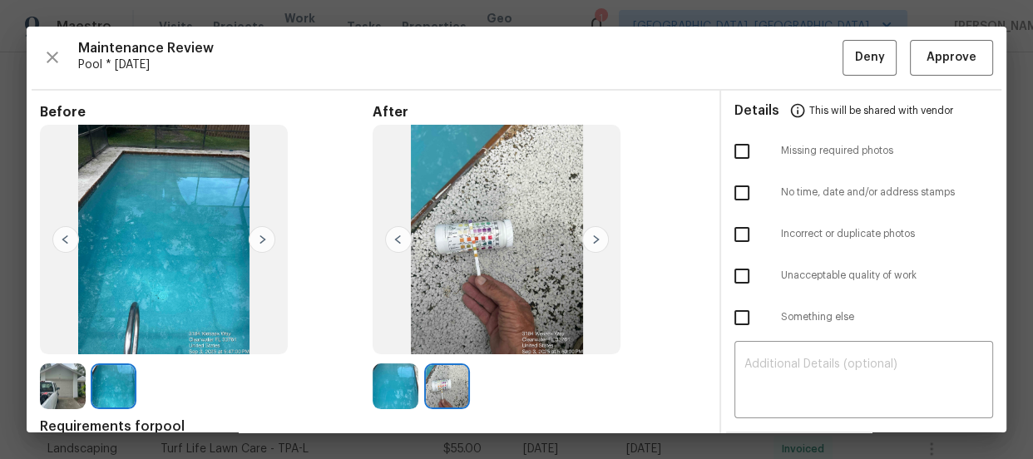
click at [389, 383] on img at bounding box center [396, 386] width 46 height 46
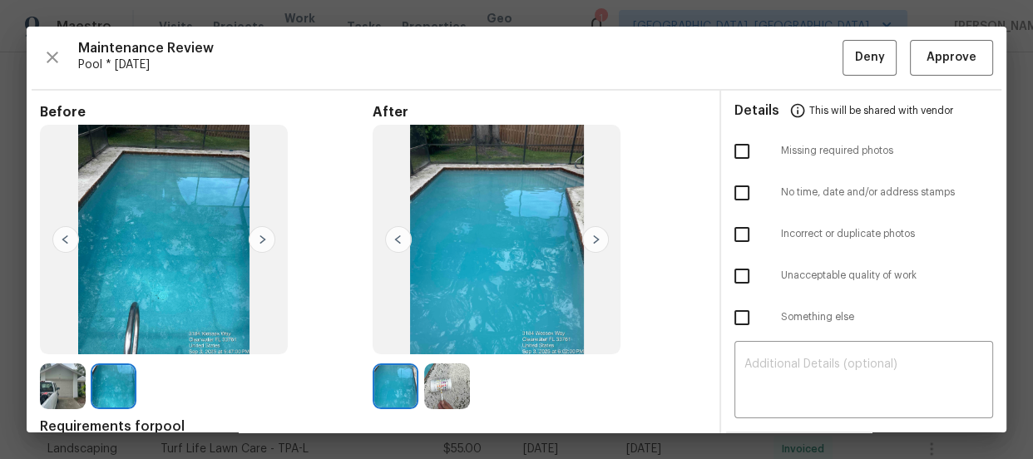
click at [55, 385] on img at bounding box center [63, 386] width 46 height 46
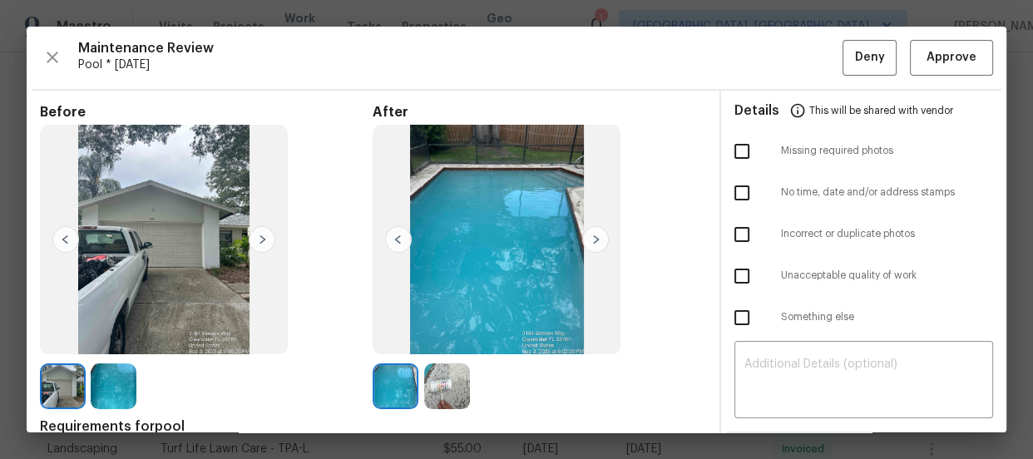
click at [104, 390] on img at bounding box center [114, 386] width 46 height 46
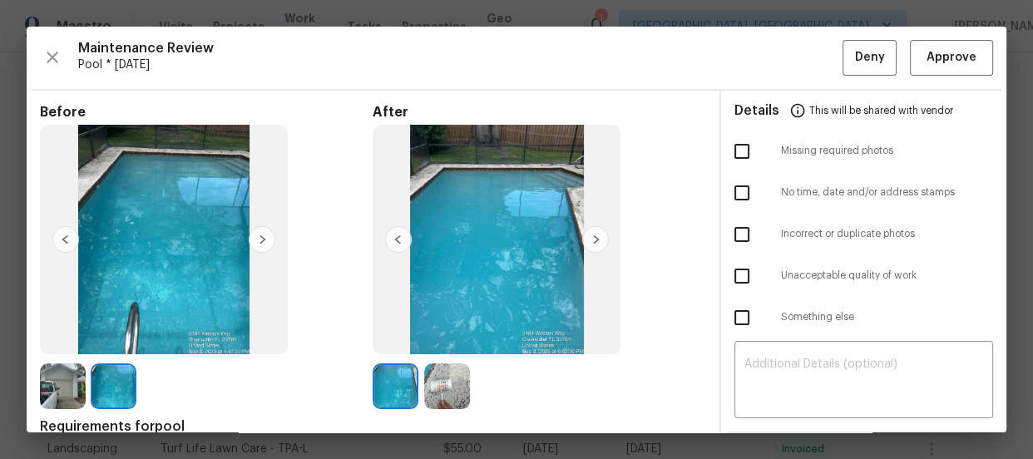
click at [431, 395] on img at bounding box center [447, 386] width 46 height 46
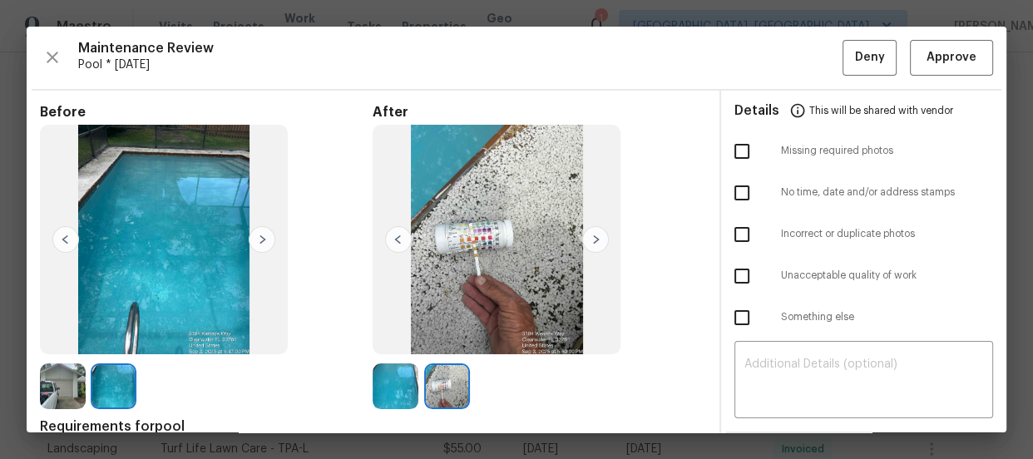
click at [389, 392] on img at bounding box center [396, 386] width 46 height 46
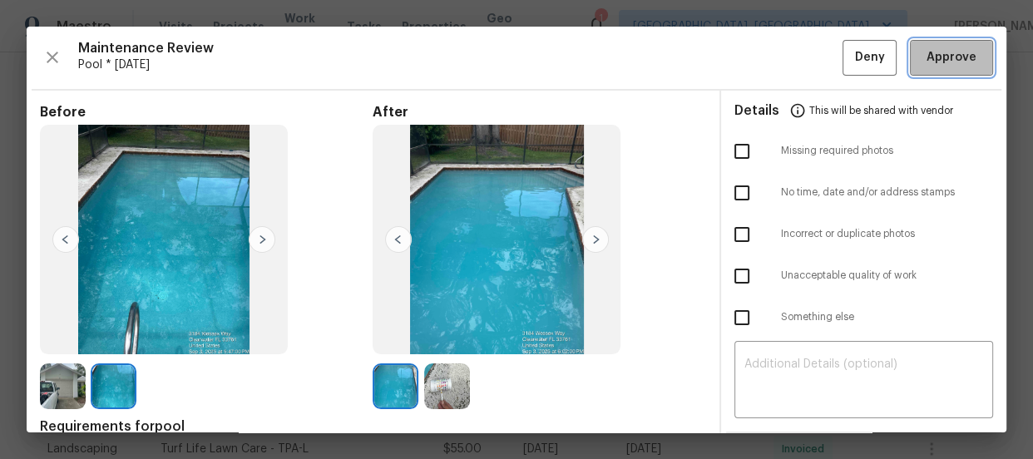
click at [927, 50] on span "Approve" at bounding box center [952, 57] width 50 height 21
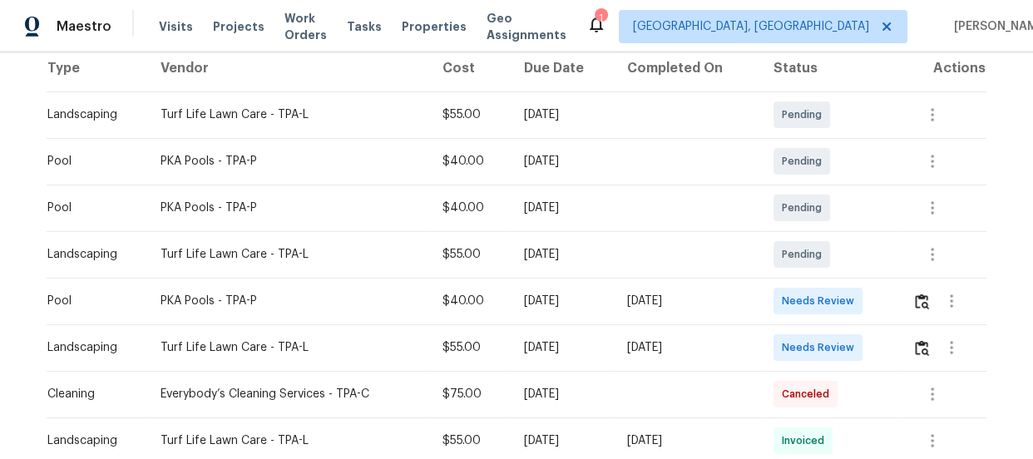
scroll to position [272, 0]
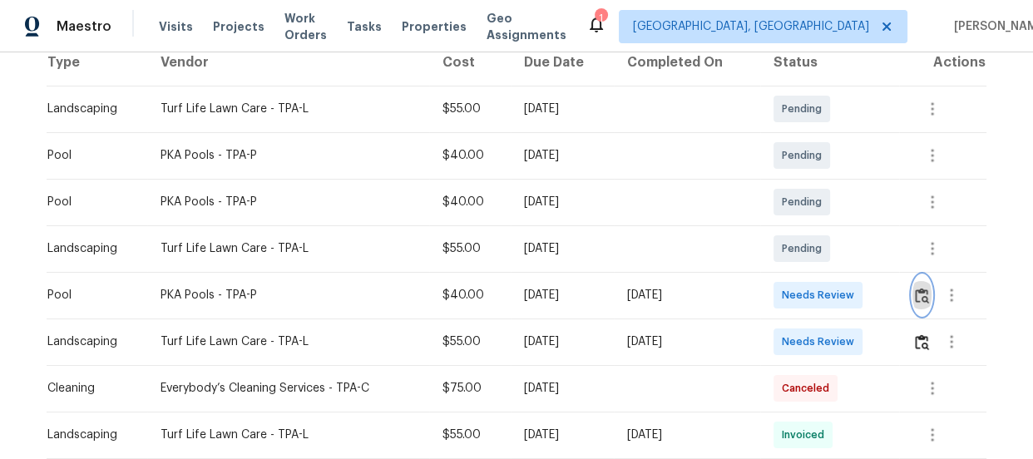
click at [915, 298] on img "button" at bounding box center [922, 296] width 14 height 16
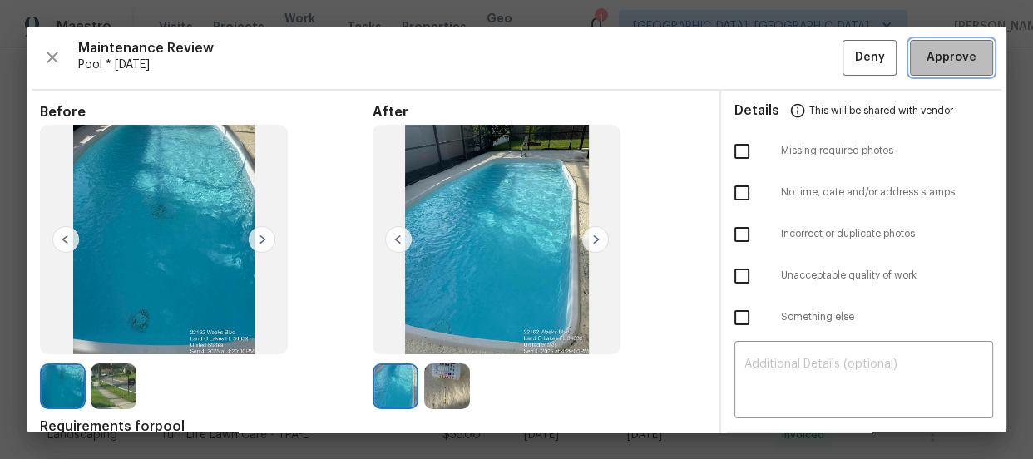
click at [940, 48] on span "Approve" at bounding box center [952, 57] width 50 height 21
